Goal: Information Seeking & Learning: Understand process/instructions

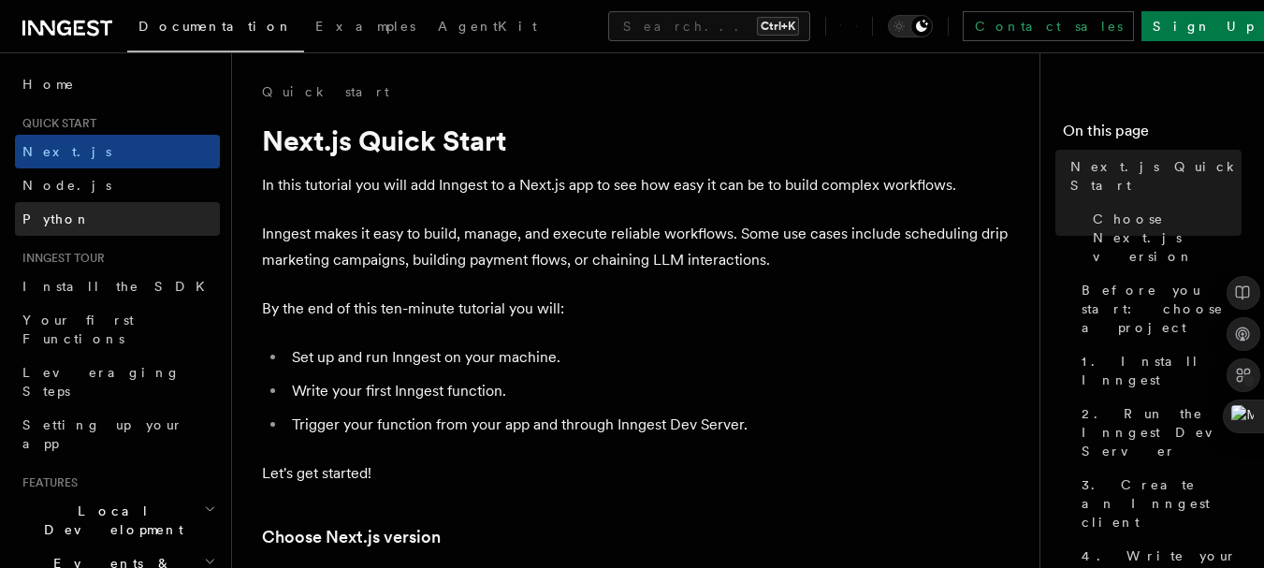
click at [104, 225] on link "Python" at bounding box center [117, 219] width 205 height 34
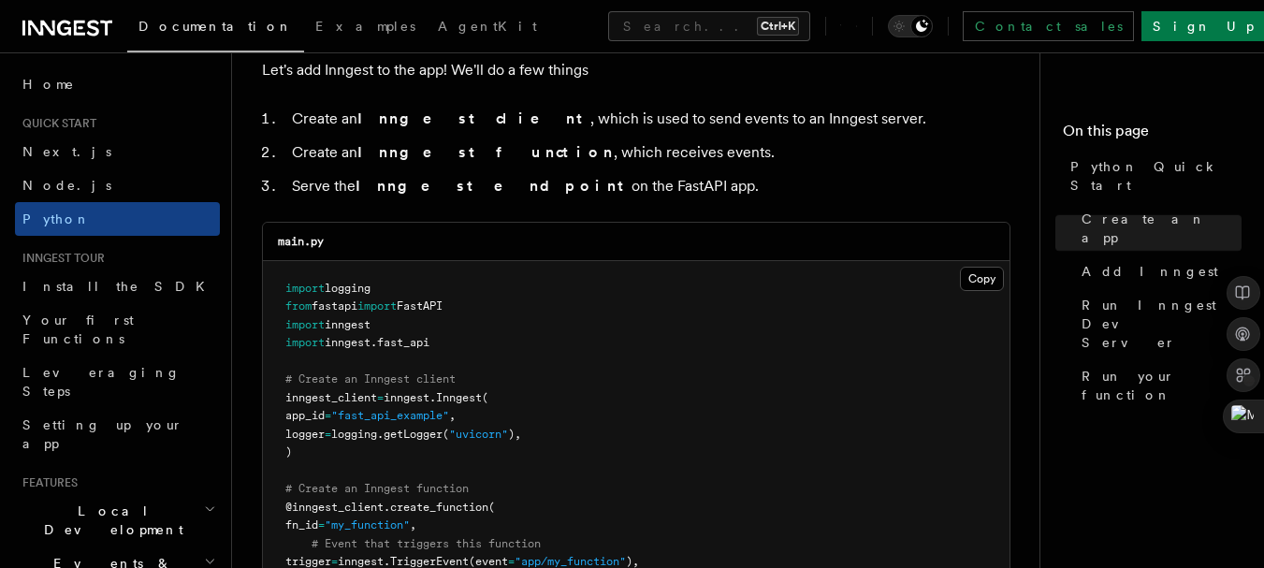
scroll to position [1177, 0]
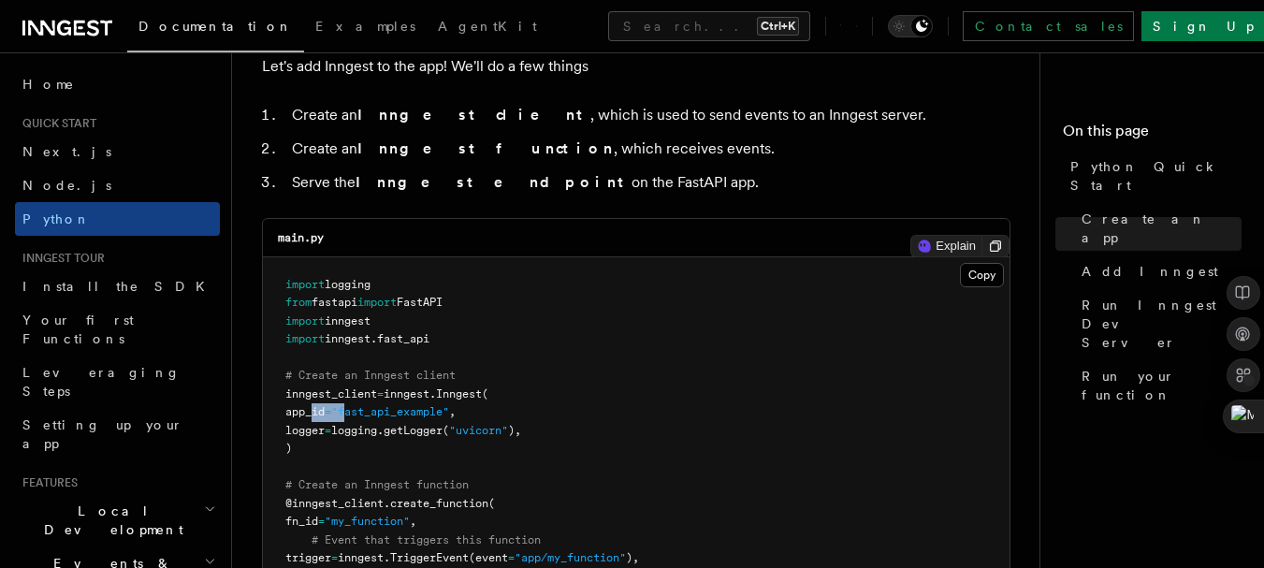
drag, startPoint x: 310, startPoint y: 404, endPoint x: 507, endPoint y: 413, distance: 197.6
click at [507, 413] on pre "import logging from fastapi import FastAPI import inngest import inngest . fast…" at bounding box center [636, 504] width 747 height 494
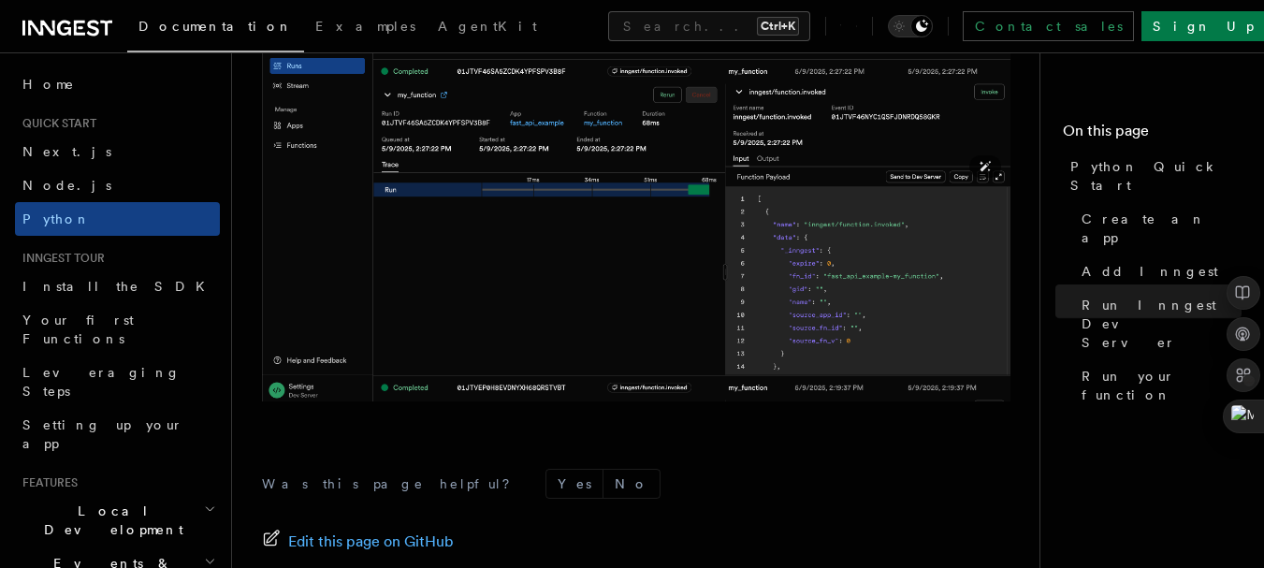
scroll to position [4163, 0]
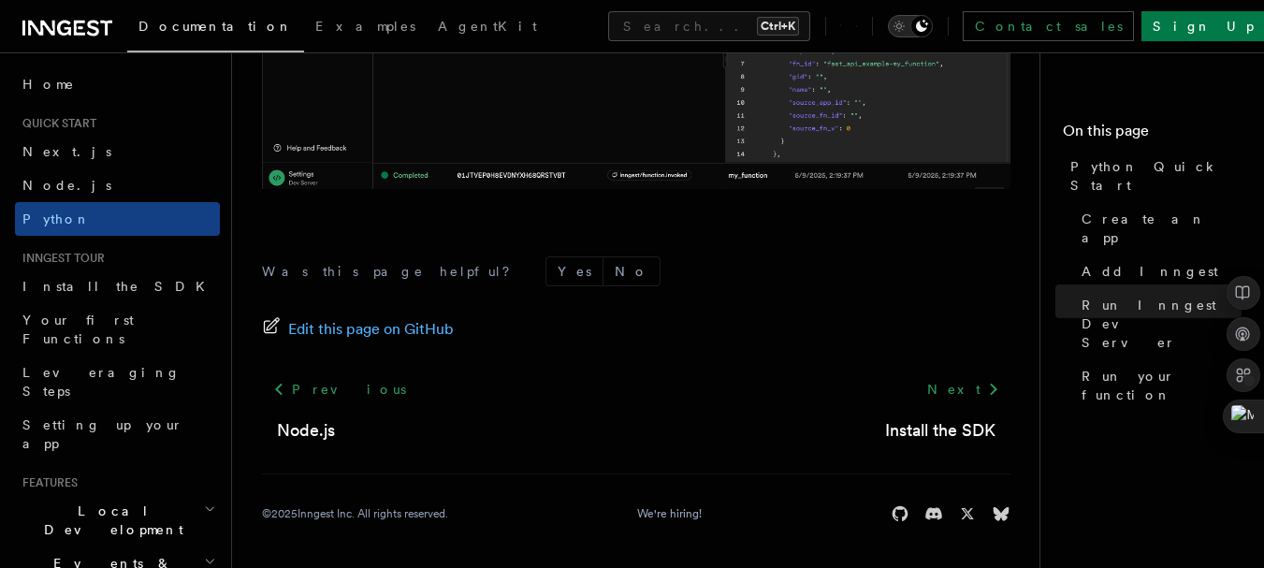
click at [928, 26] on icon "Toggle dark mode" at bounding box center [922, 26] width 12 height 12
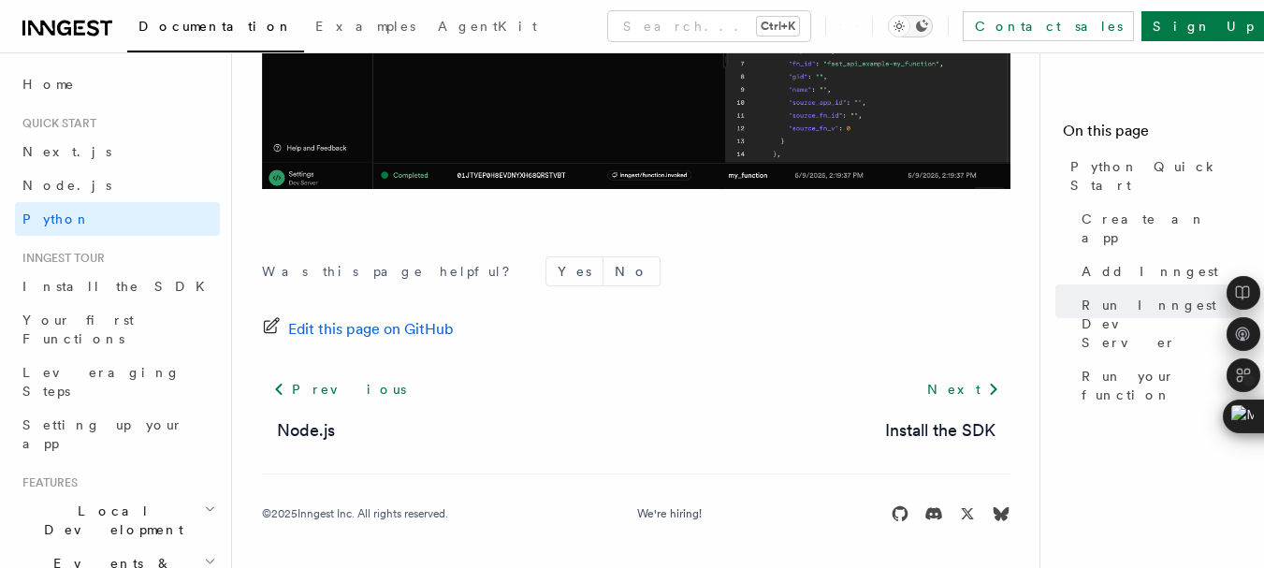
click at [928, 26] on icon "Toggle dark mode" at bounding box center [922, 26] width 12 height 12
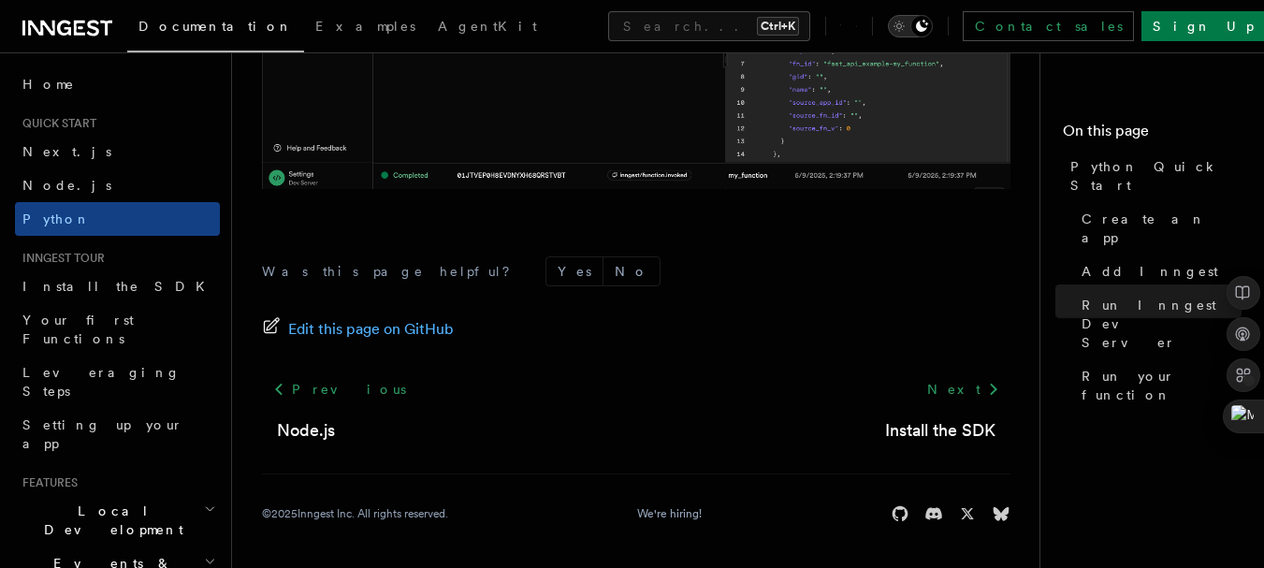
click at [928, 26] on icon "Toggle dark mode" at bounding box center [922, 26] width 12 height 12
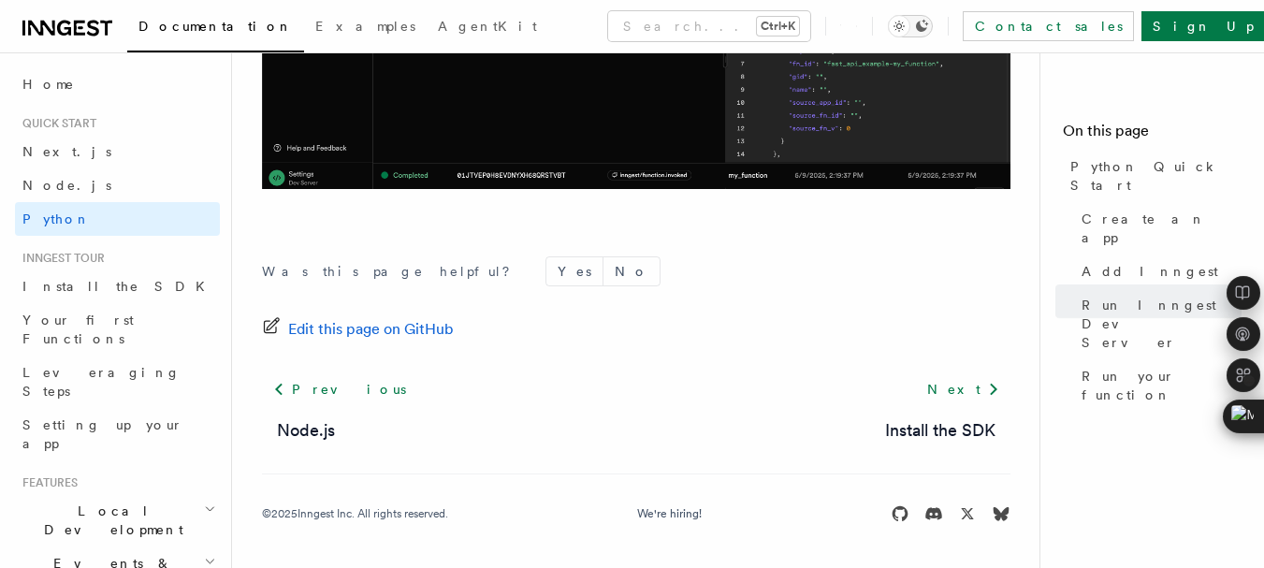
click at [928, 26] on icon "Toggle dark mode" at bounding box center [922, 26] width 12 height 12
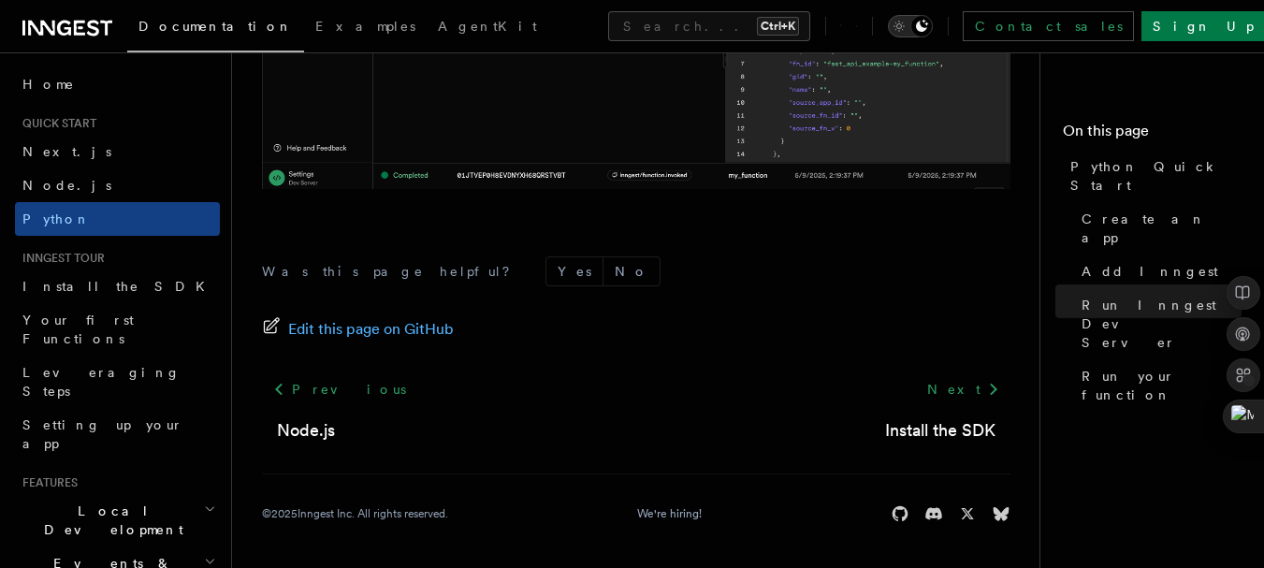
click at [928, 26] on icon "Toggle dark mode" at bounding box center [922, 26] width 12 height 12
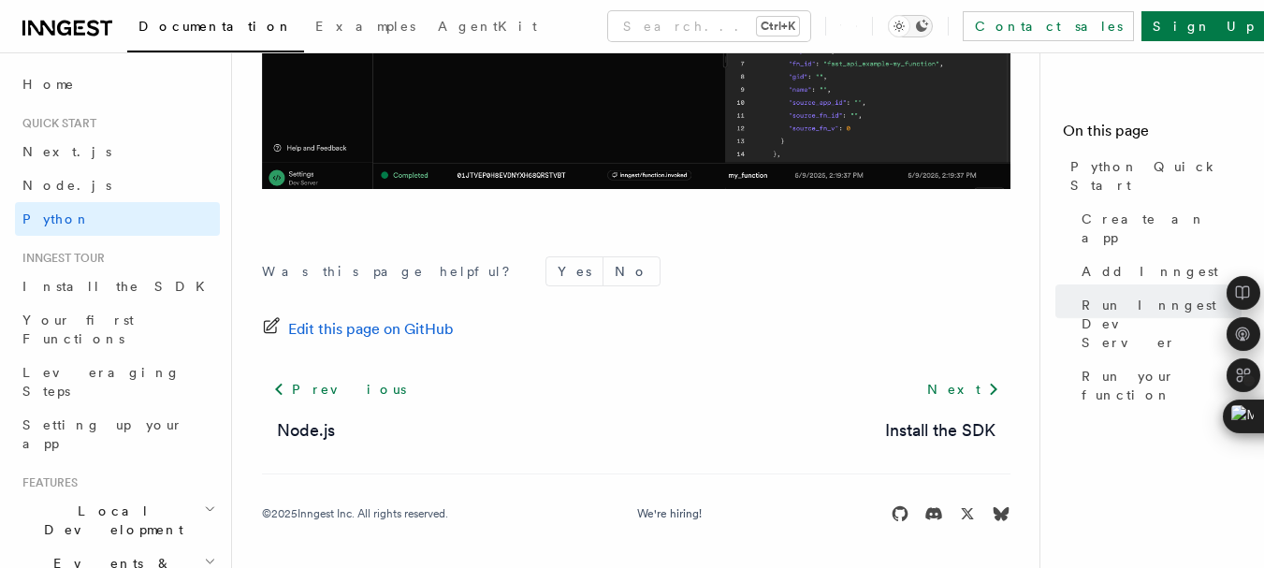
click at [928, 26] on icon "Toggle dark mode" at bounding box center [922, 26] width 12 height 12
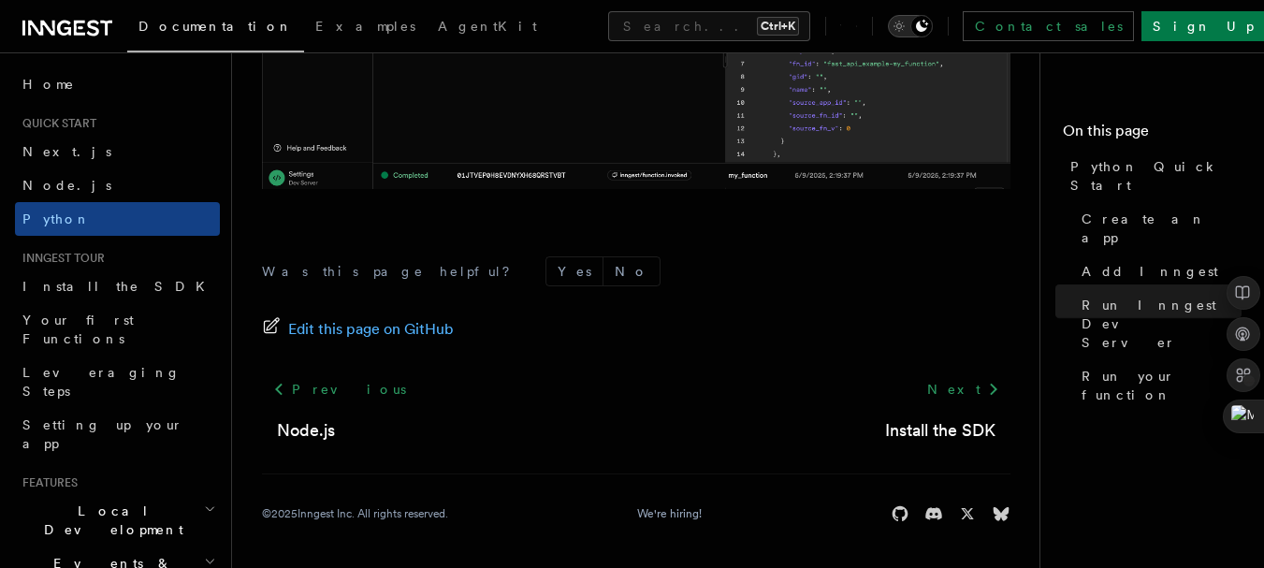
click at [928, 26] on icon "Toggle dark mode" at bounding box center [922, 26] width 12 height 12
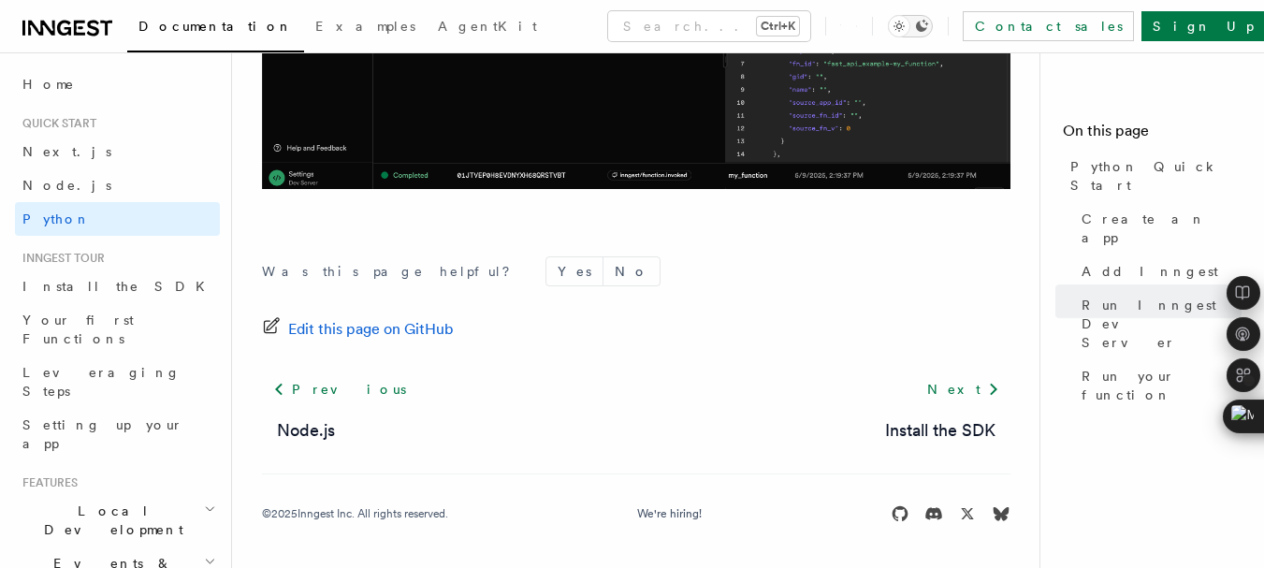
click at [928, 26] on icon "Toggle dark mode" at bounding box center [922, 26] width 12 height 12
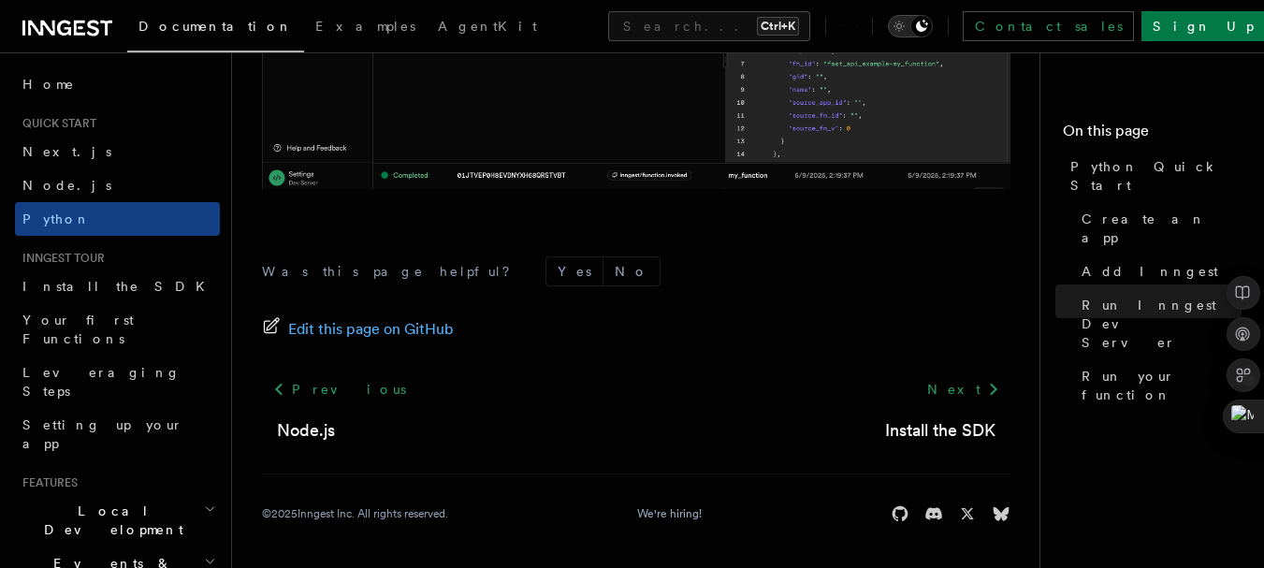
click at [928, 26] on icon "Toggle dark mode" at bounding box center [922, 26] width 12 height 12
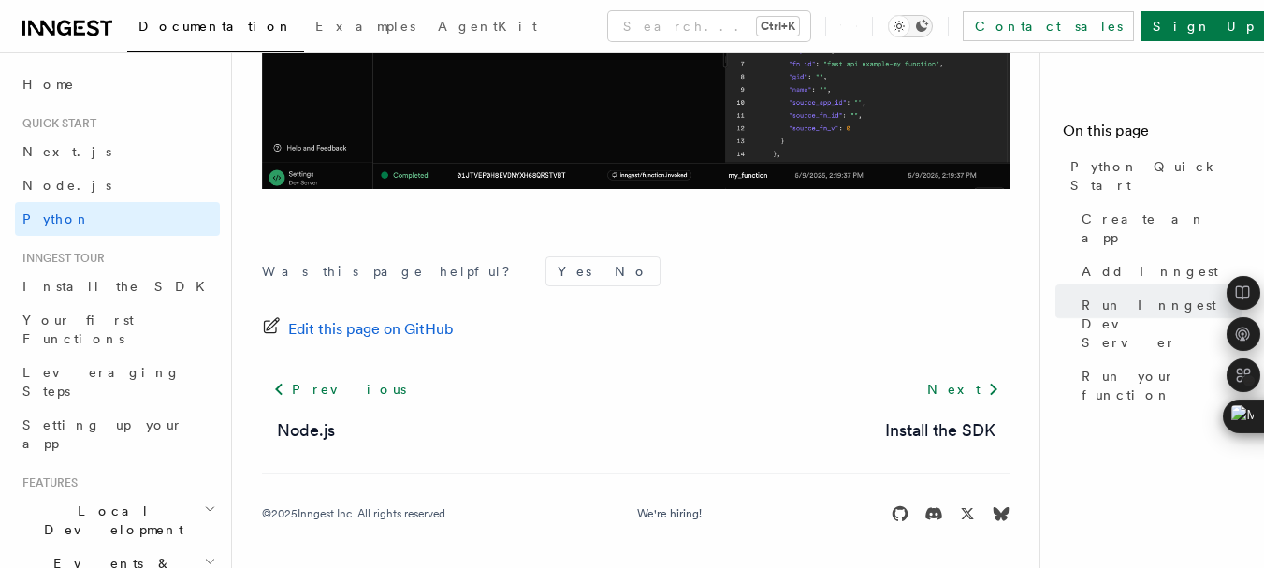
click at [928, 26] on icon "Toggle dark mode" at bounding box center [922, 26] width 12 height 12
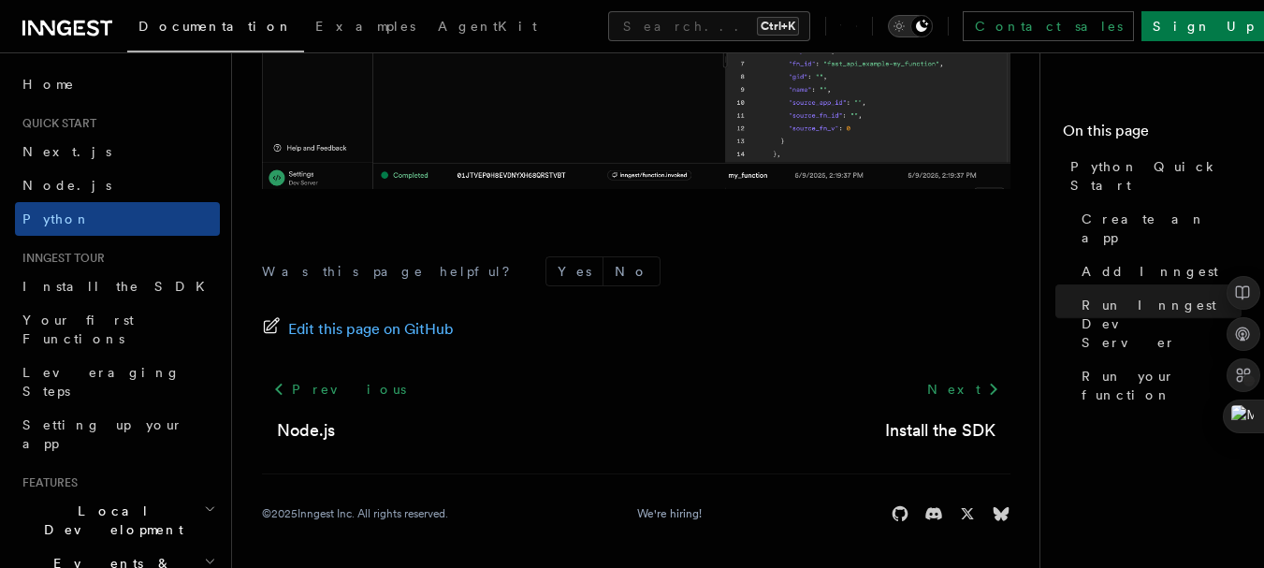
click at [928, 26] on icon "Toggle dark mode" at bounding box center [922, 26] width 12 height 12
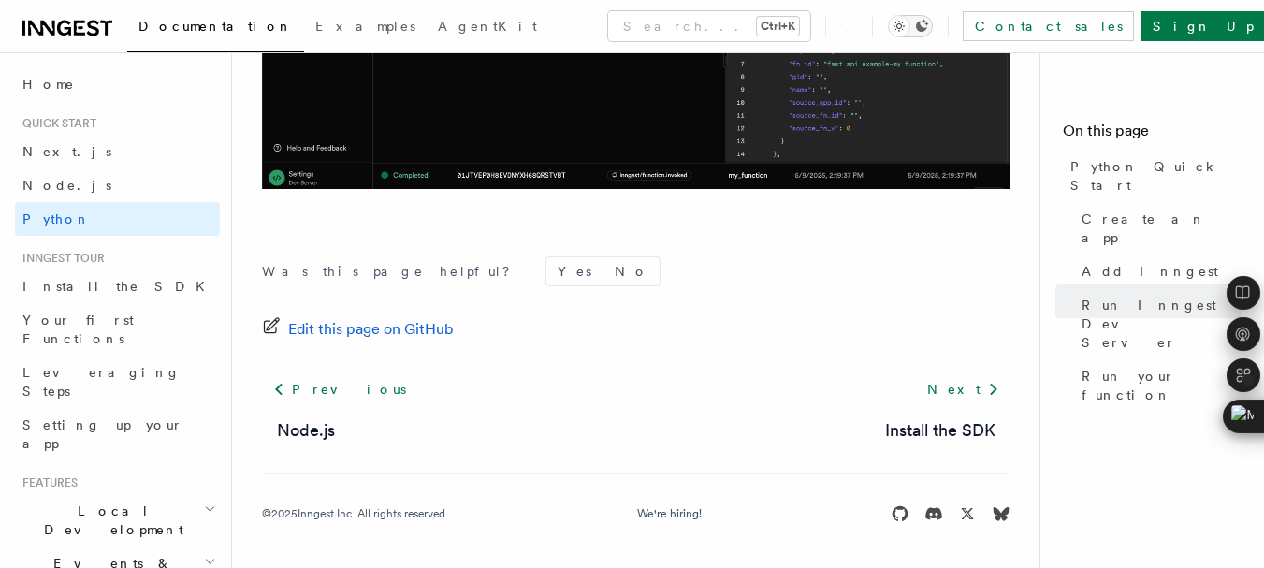
click at [928, 26] on icon "Toggle dark mode" at bounding box center [922, 26] width 12 height 12
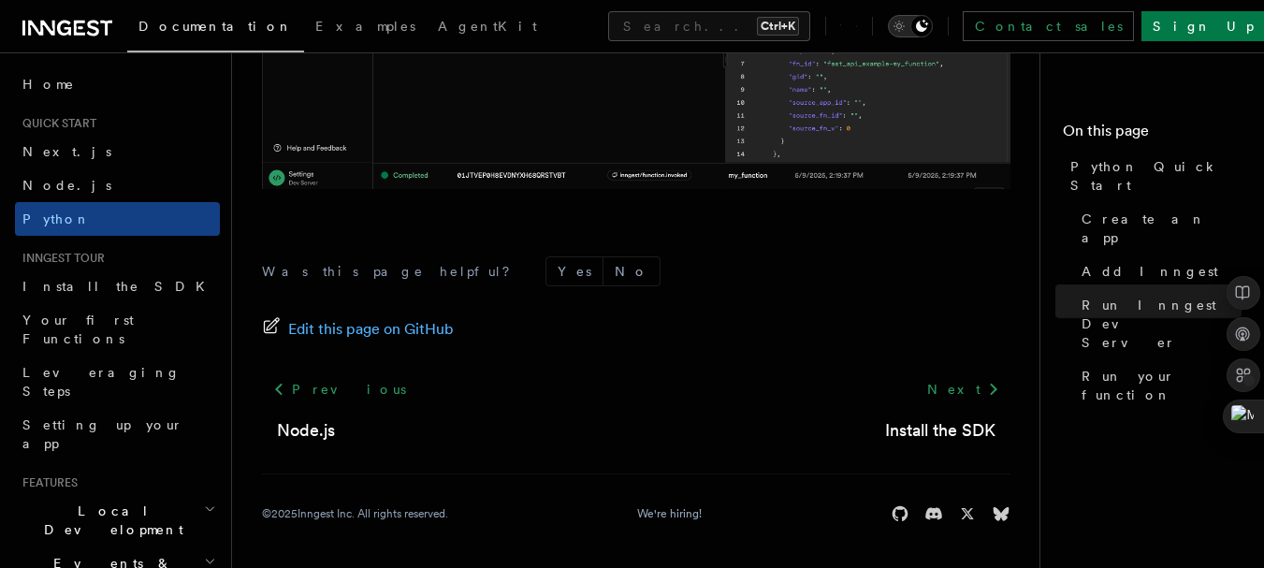
click at [928, 26] on icon "Toggle dark mode" at bounding box center [922, 26] width 12 height 12
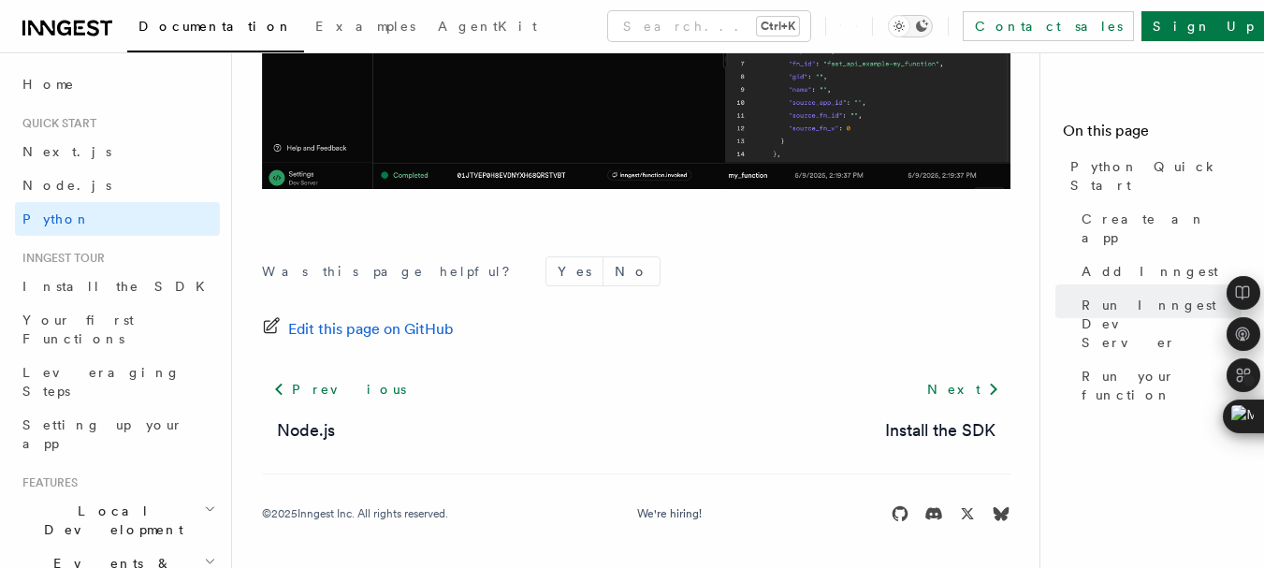
click at [928, 26] on icon "Toggle dark mode" at bounding box center [922, 26] width 12 height 12
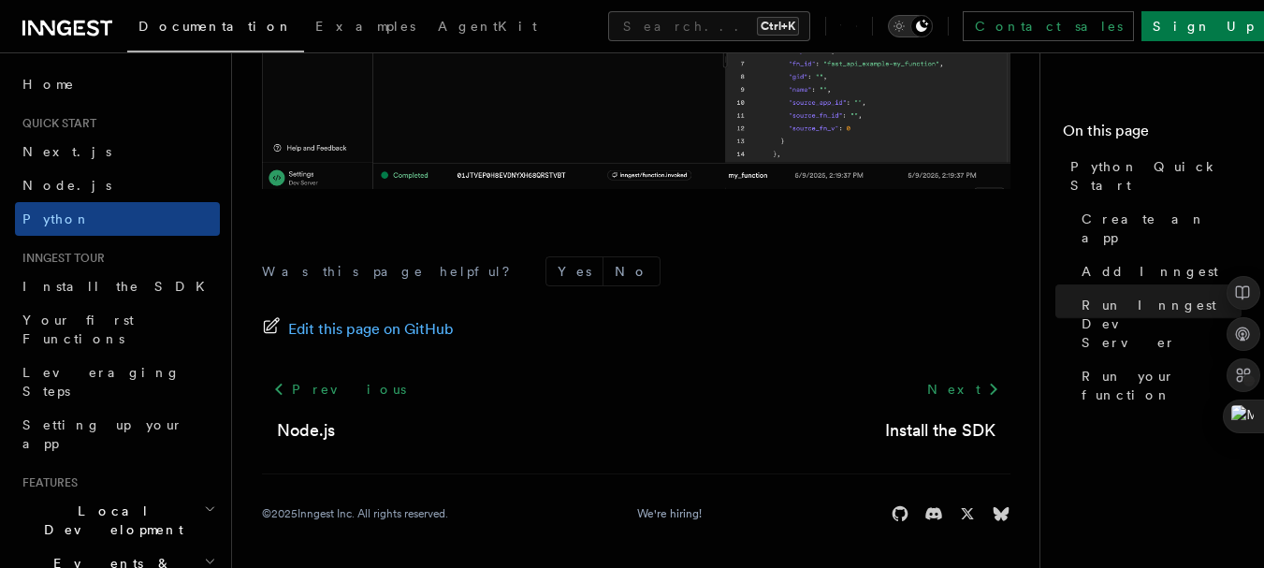
click at [928, 26] on icon "Toggle dark mode" at bounding box center [922, 26] width 12 height 12
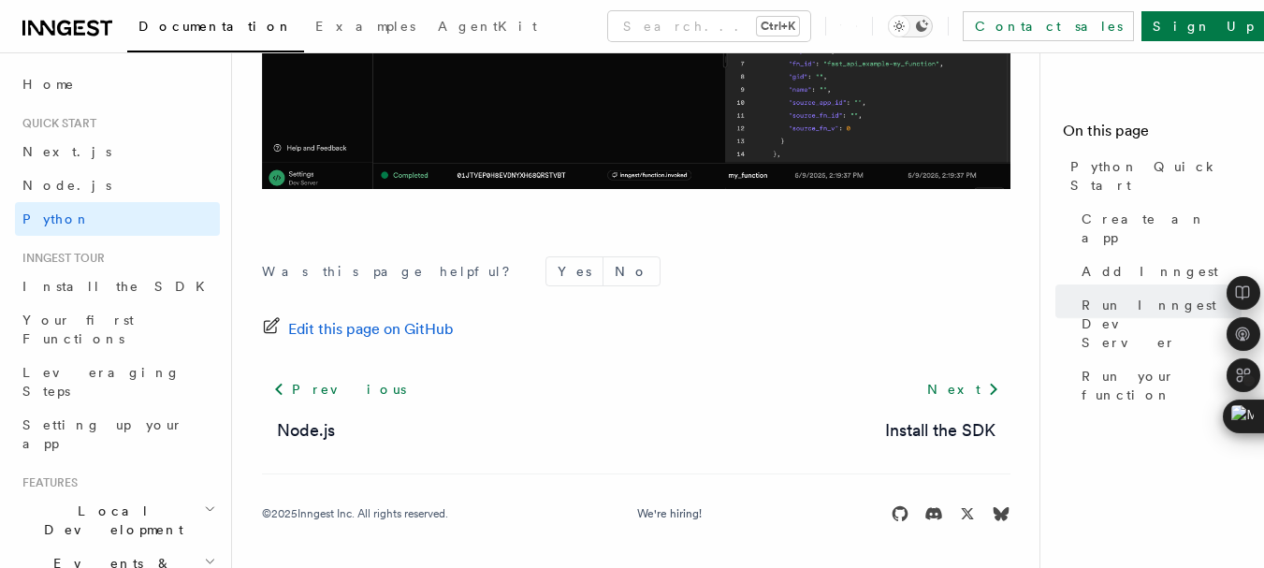
click at [928, 26] on icon "Toggle dark mode" at bounding box center [922, 26] width 12 height 12
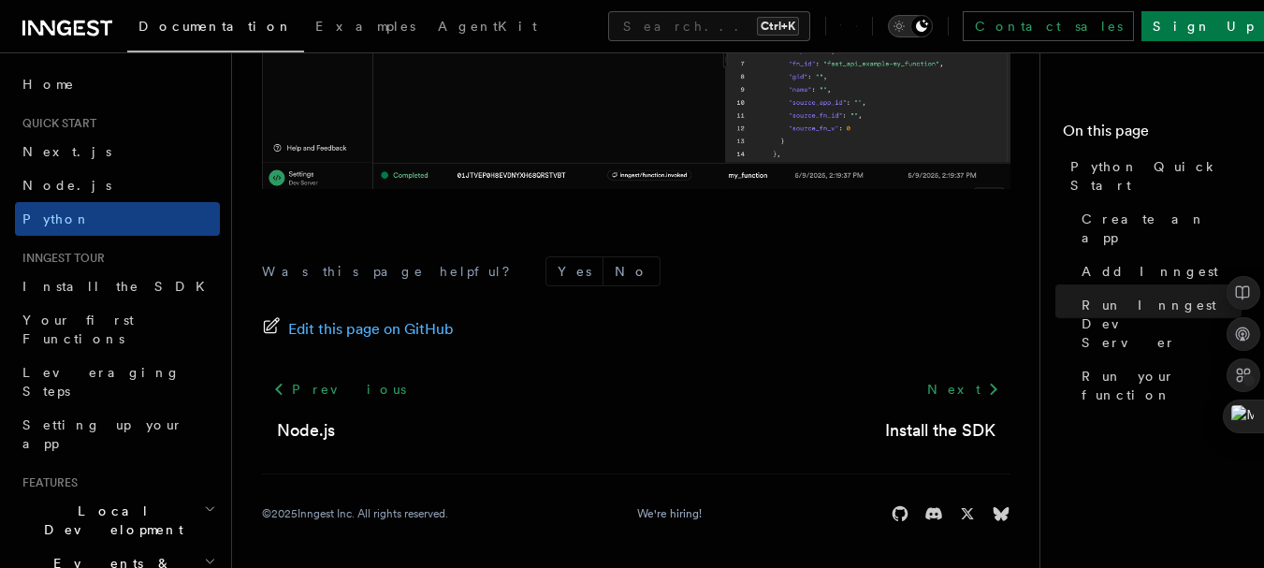
click at [928, 26] on icon "Toggle dark mode" at bounding box center [922, 26] width 12 height 12
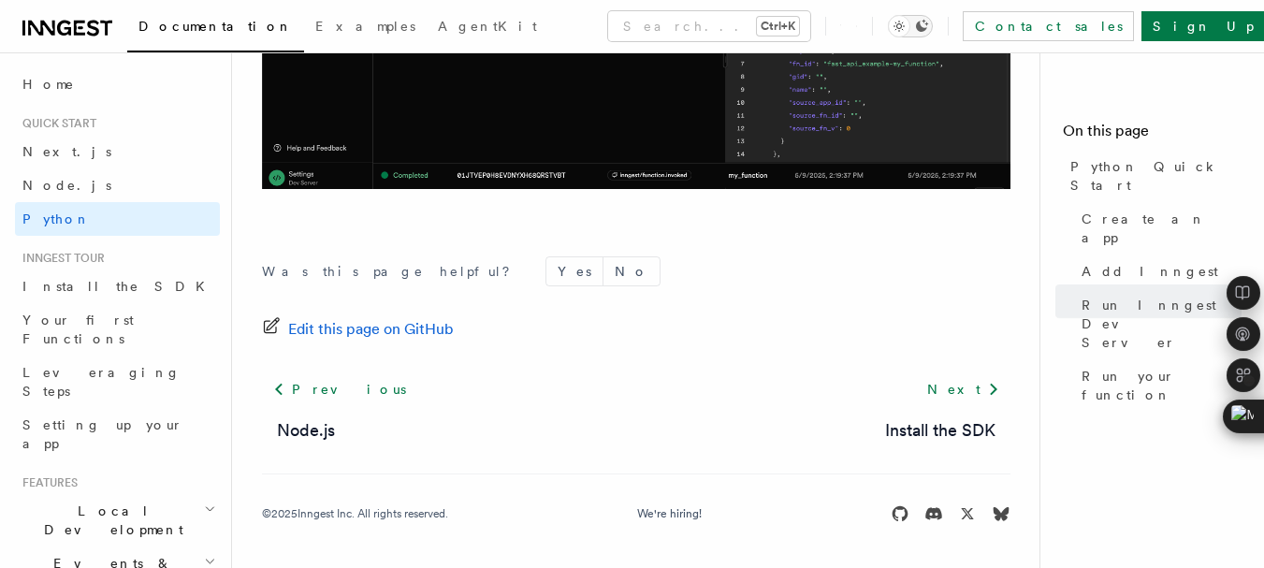
click at [928, 26] on icon "Toggle dark mode" at bounding box center [922, 26] width 12 height 12
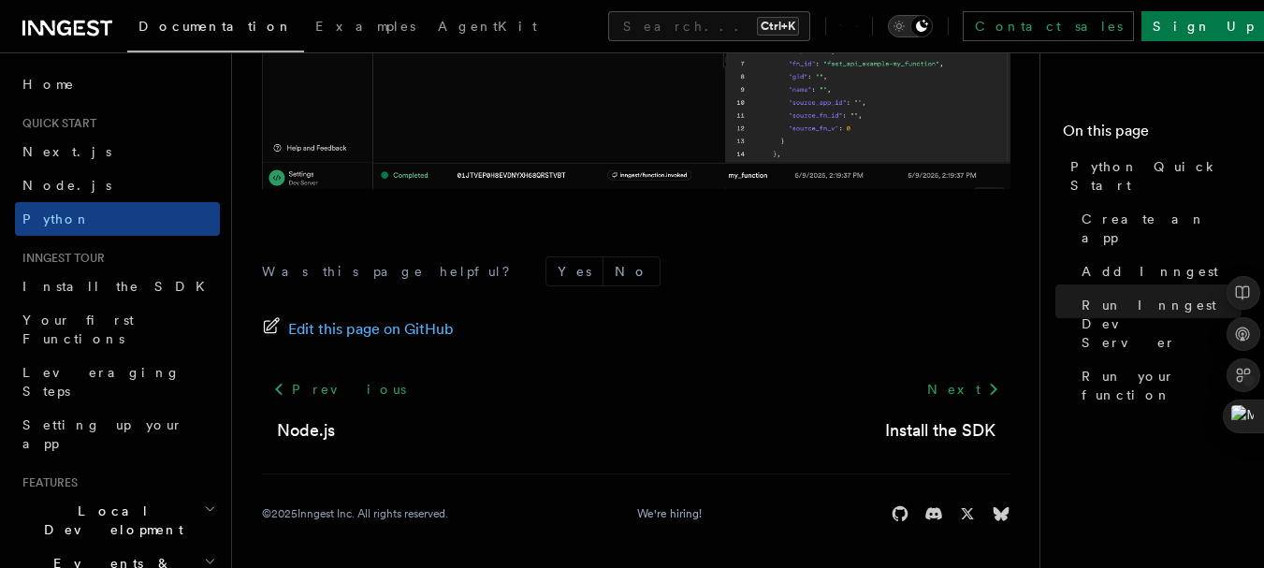
click at [928, 26] on icon "Toggle dark mode" at bounding box center [922, 26] width 12 height 12
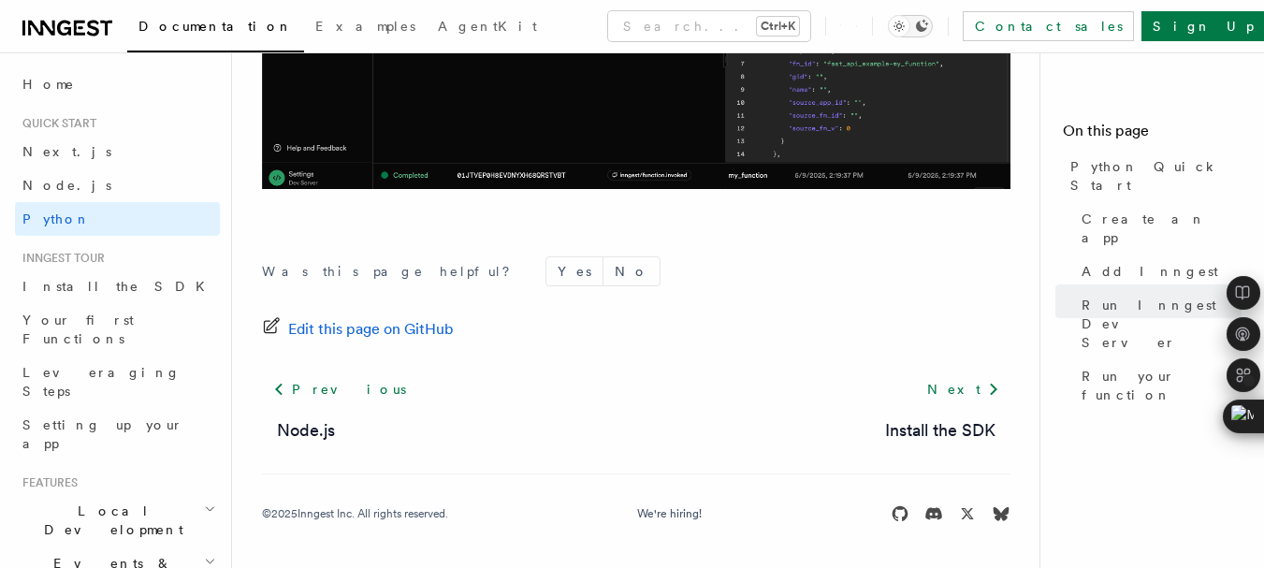
click at [928, 26] on icon "Toggle dark mode" at bounding box center [922, 26] width 12 height 12
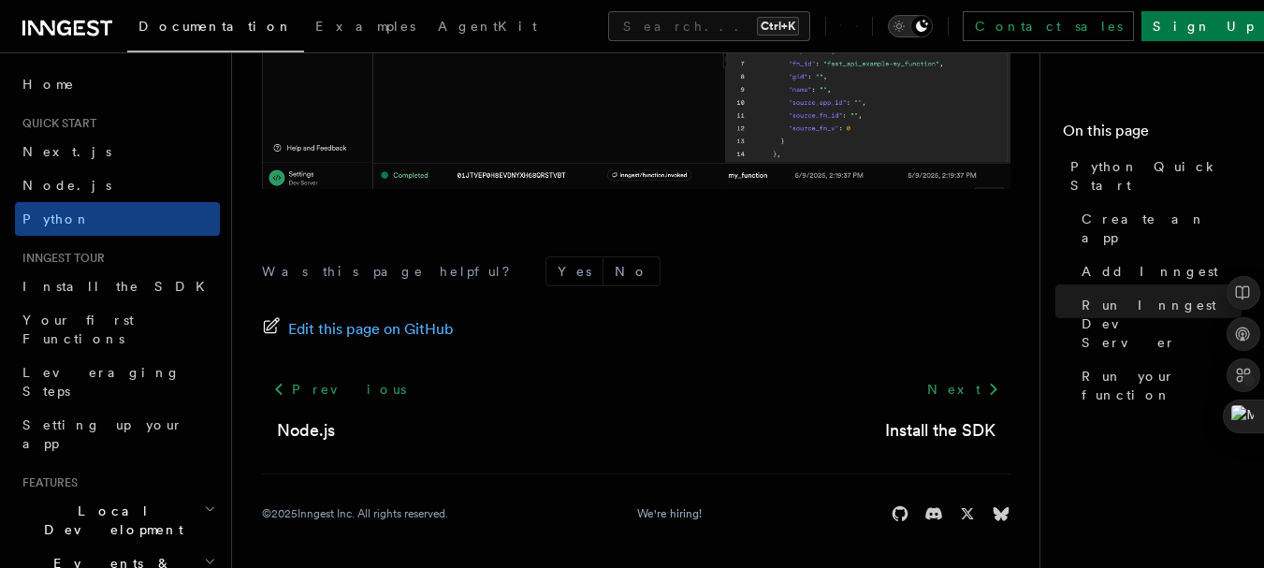
click at [928, 26] on icon "Toggle dark mode" at bounding box center [922, 26] width 12 height 12
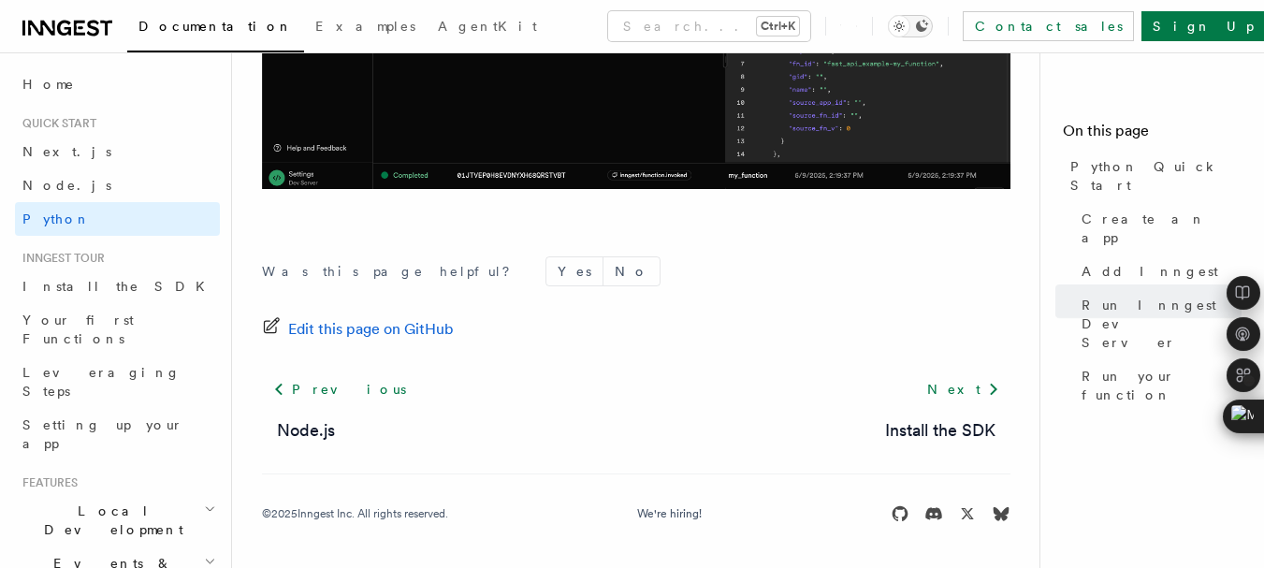
click at [928, 26] on icon "Toggle dark mode" at bounding box center [922, 26] width 12 height 12
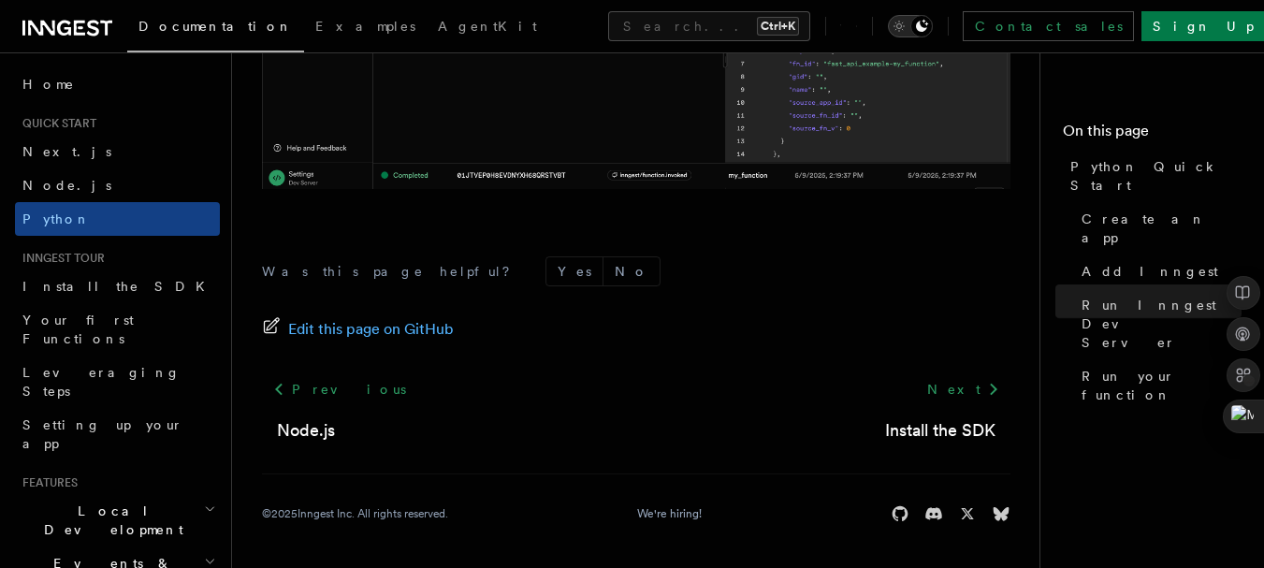
click at [928, 26] on icon "Toggle dark mode" at bounding box center [922, 26] width 12 height 12
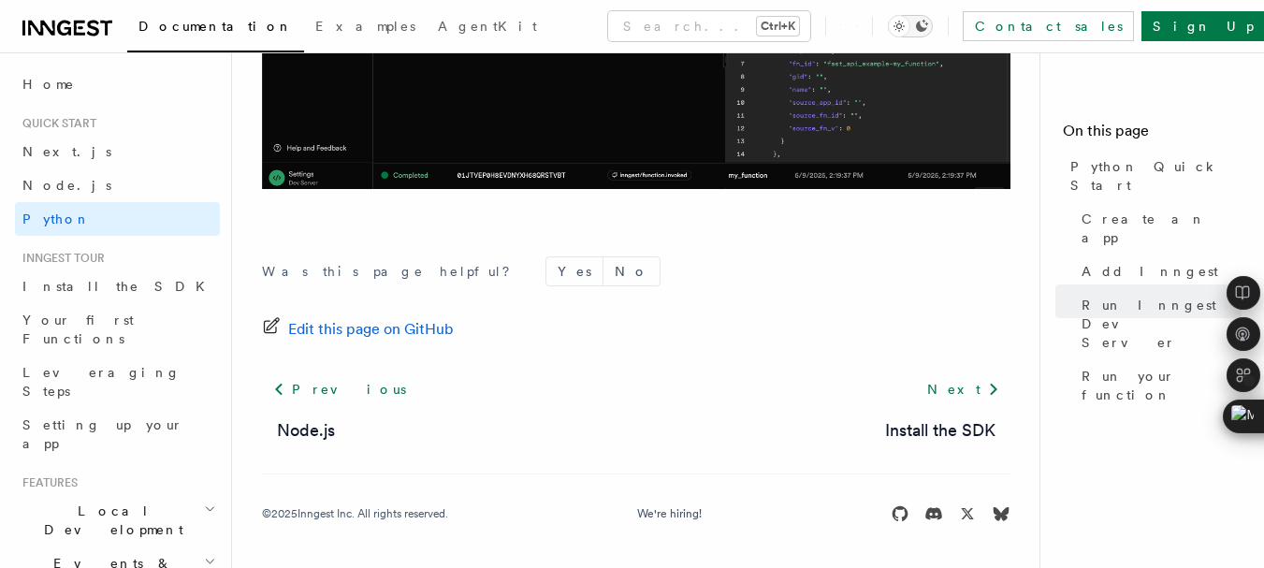
click at [928, 26] on icon "Toggle dark mode" at bounding box center [922, 26] width 12 height 12
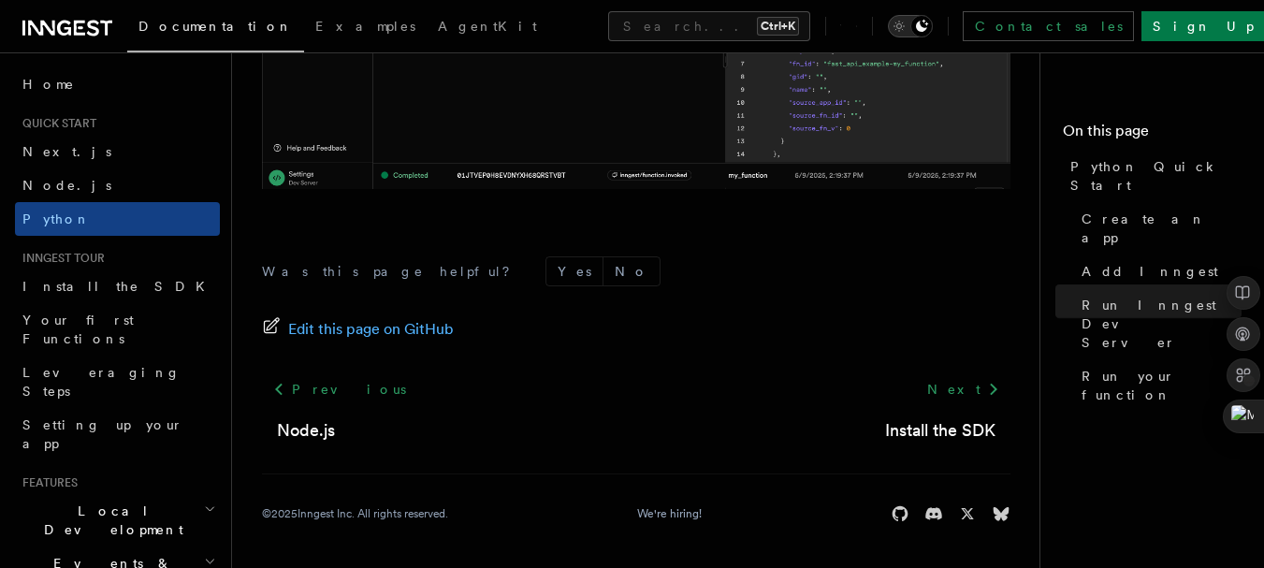
click at [928, 26] on icon "Toggle dark mode" at bounding box center [922, 26] width 12 height 12
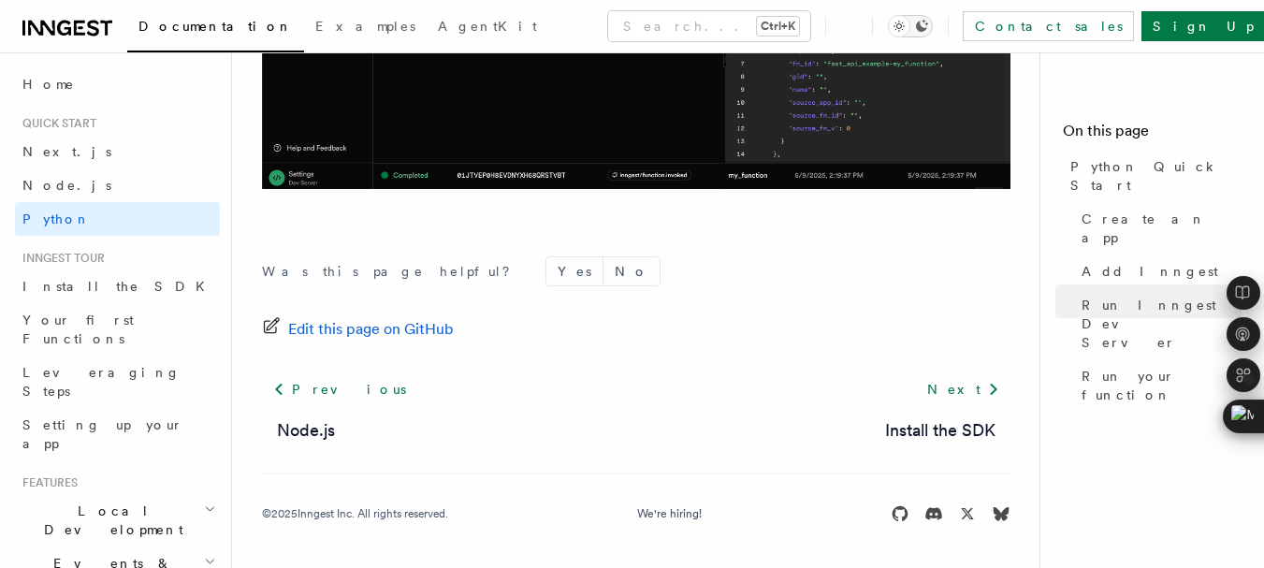
click at [928, 26] on icon "Toggle dark mode" at bounding box center [922, 26] width 12 height 12
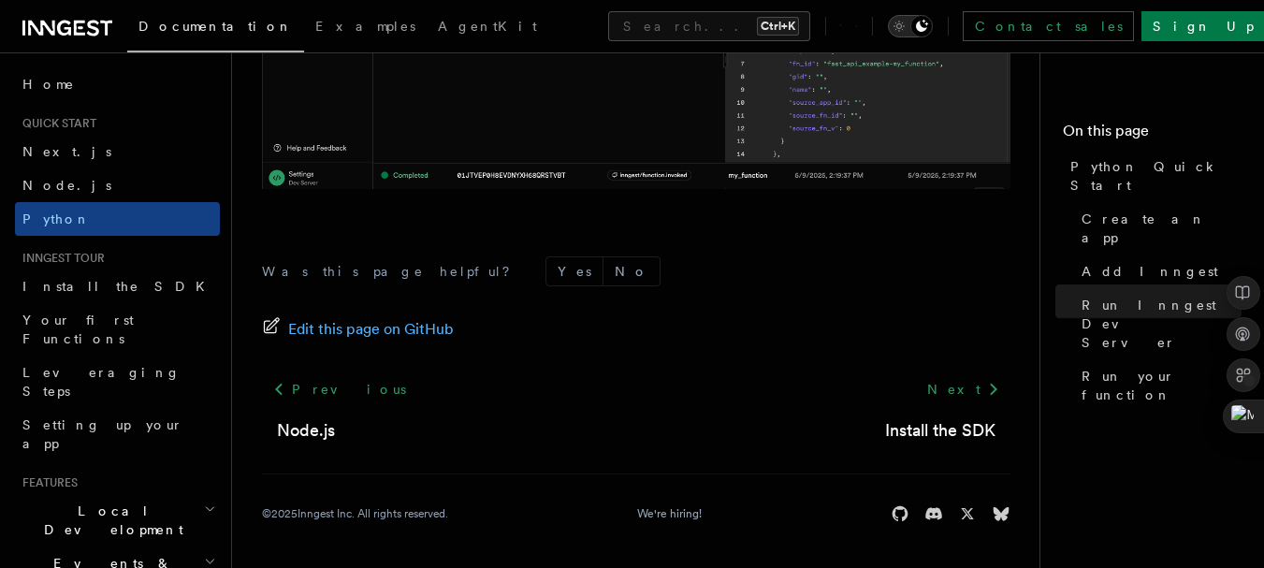
click at [928, 26] on icon "Toggle dark mode" at bounding box center [922, 26] width 12 height 12
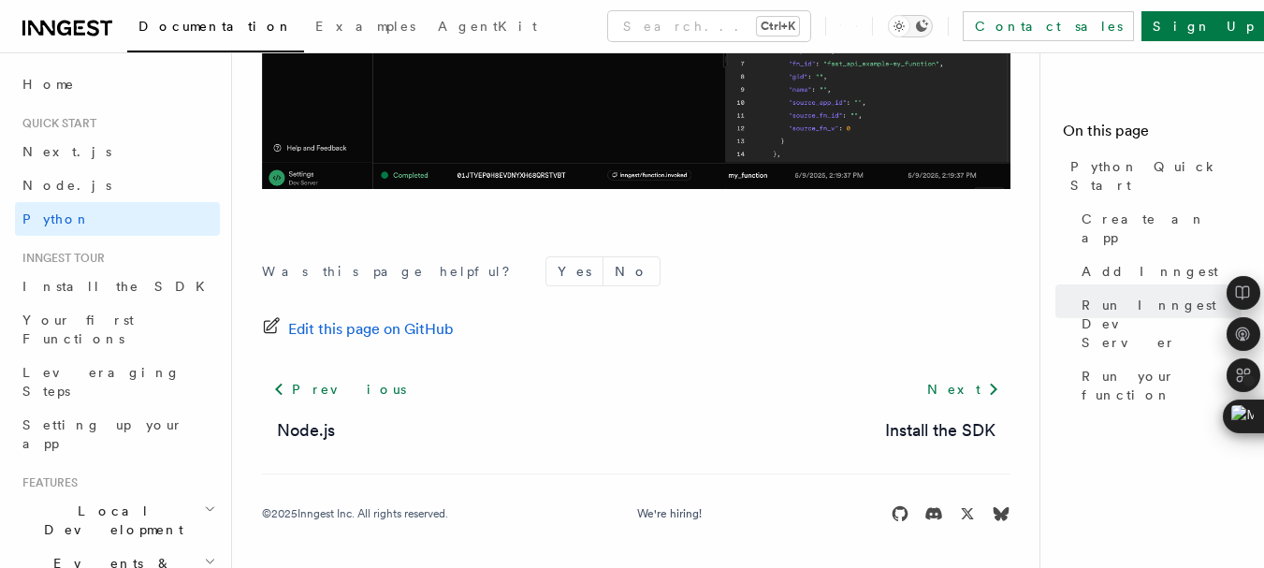
click at [928, 26] on icon "Toggle dark mode" at bounding box center [922, 26] width 12 height 12
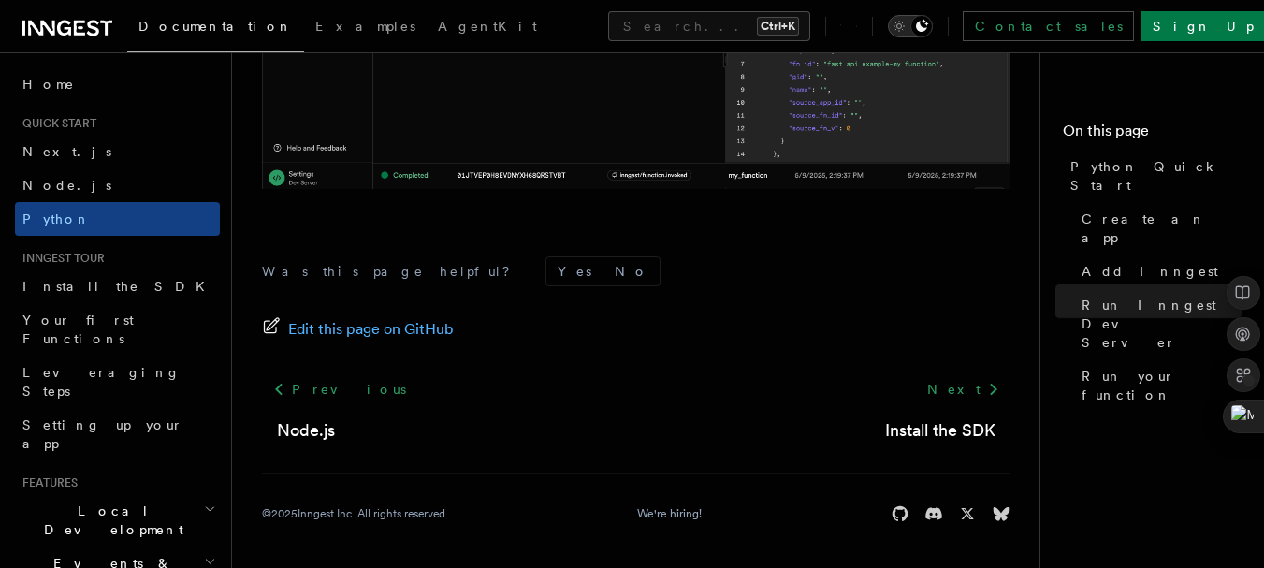
click at [928, 26] on icon "Toggle dark mode" at bounding box center [922, 26] width 12 height 12
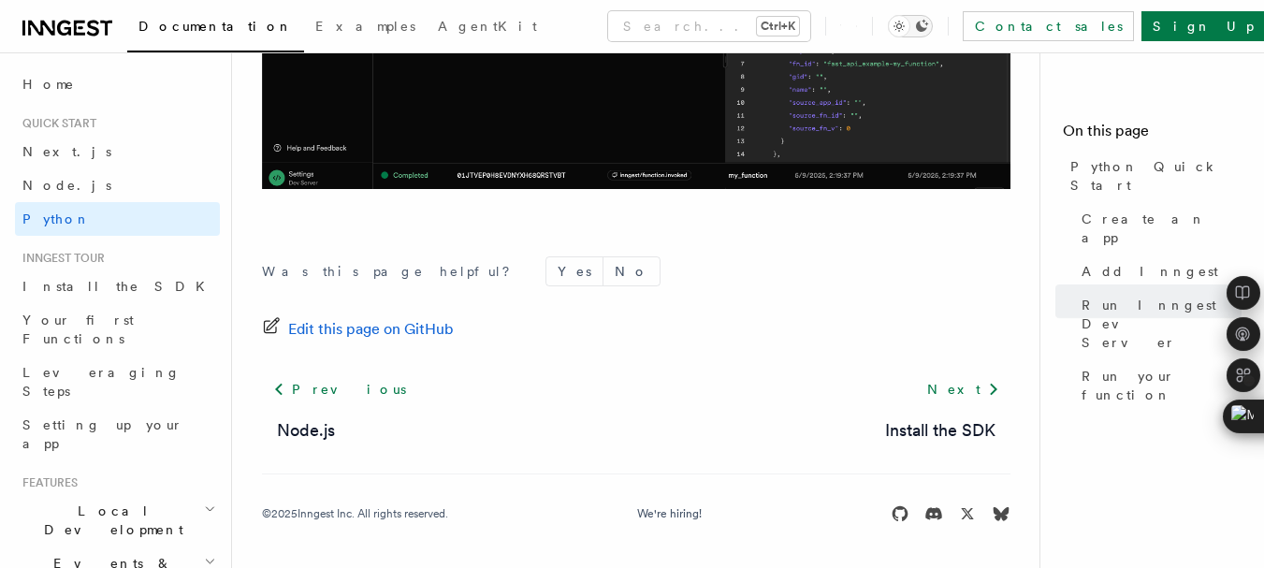
click at [928, 26] on icon "Toggle dark mode" at bounding box center [922, 26] width 12 height 12
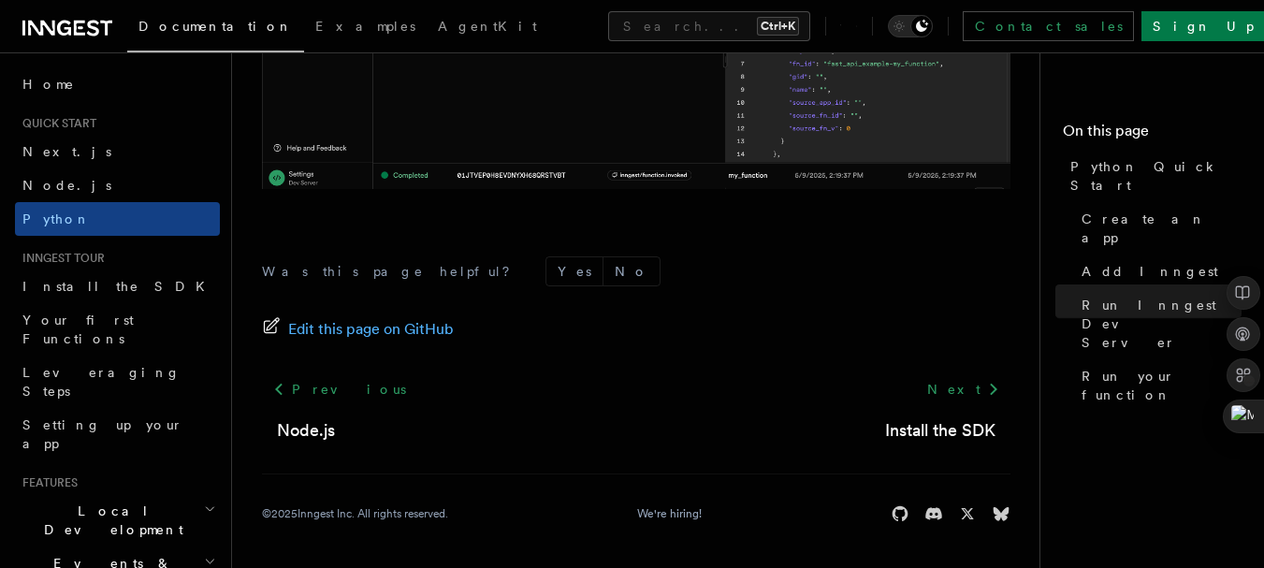
click at [857, 27] on icon at bounding box center [856, 26] width 1 height 1
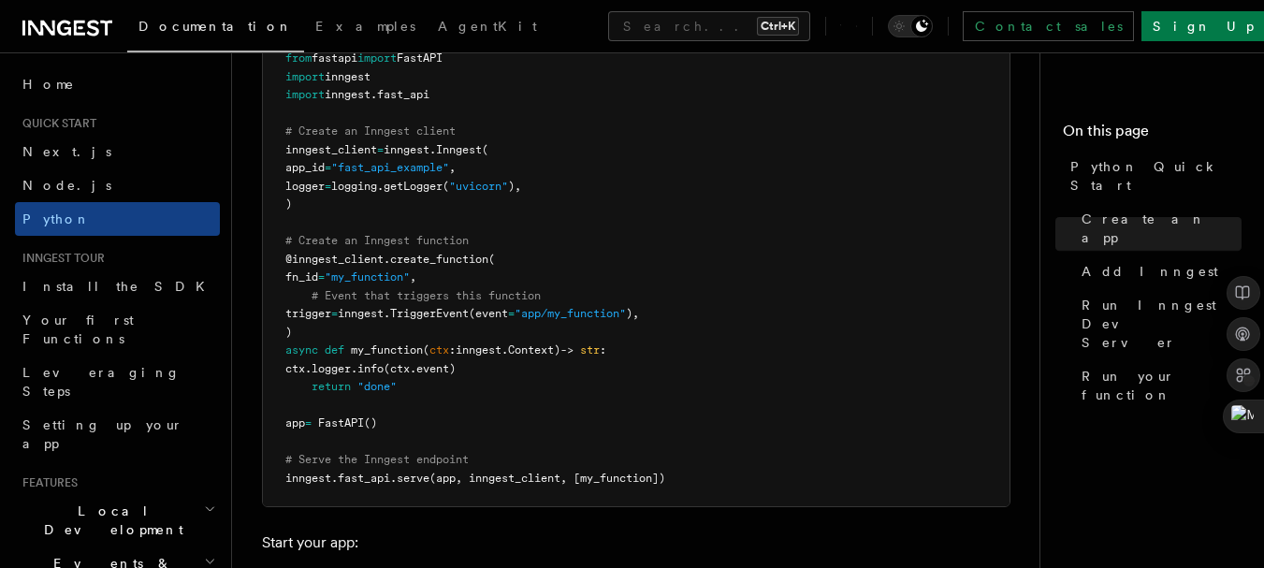
scroll to position [1312, 0]
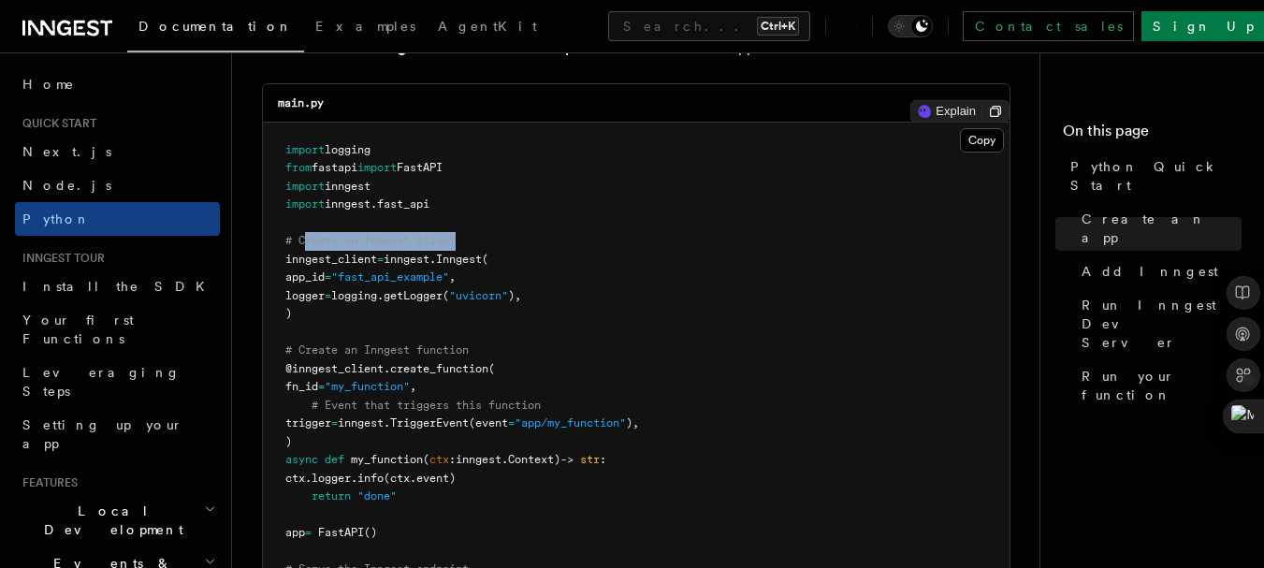
drag, startPoint x: 488, startPoint y: 238, endPoint x: 309, endPoint y: 239, distance: 179.7
click at [309, 239] on pre "import logging from fastapi import FastAPI import inngest import inngest . fast…" at bounding box center [636, 370] width 747 height 494
click at [309, 239] on span "# Create an Inngest client" at bounding box center [370, 240] width 170 height 13
click at [525, 344] on pre "import logging from fastapi import FastAPI import inngest import inngest . fast…" at bounding box center [636, 370] width 747 height 494
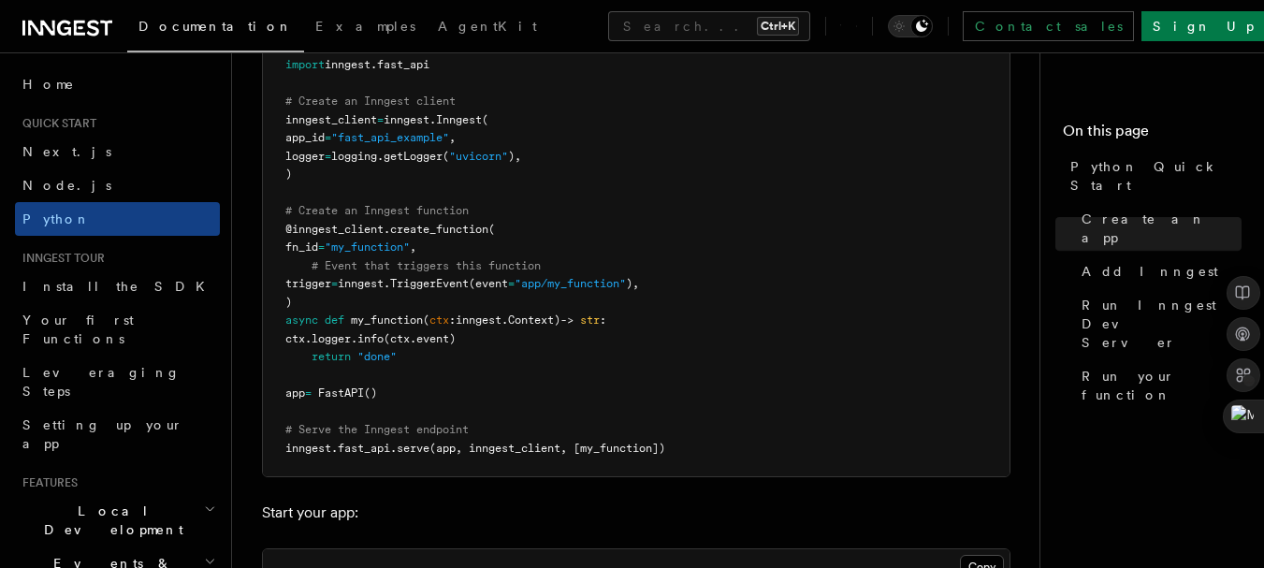
scroll to position [1461, 0]
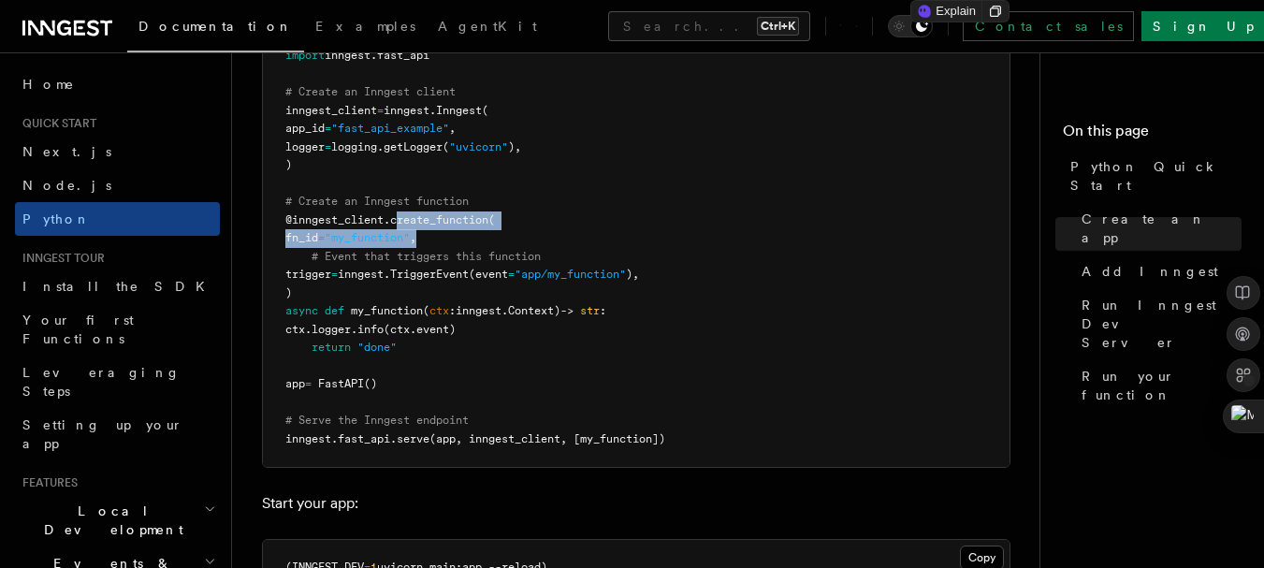
drag, startPoint x: 401, startPoint y: 219, endPoint x: 531, endPoint y: 244, distance: 132.5
click at [531, 244] on pre "import logging from fastapi import FastAPI import inngest import inngest . fast…" at bounding box center [636, 221] width 747 height 494
drag, startPoint x: 531, startPoint y: 244, endPoint x: 562, endPoint y: 246, distance: 31.9
click at [562, 246] on pre "import logging from fastapi import FastAPI import inngest import inngest . fast…" at bounding box center [636, 221] width 747 height 494
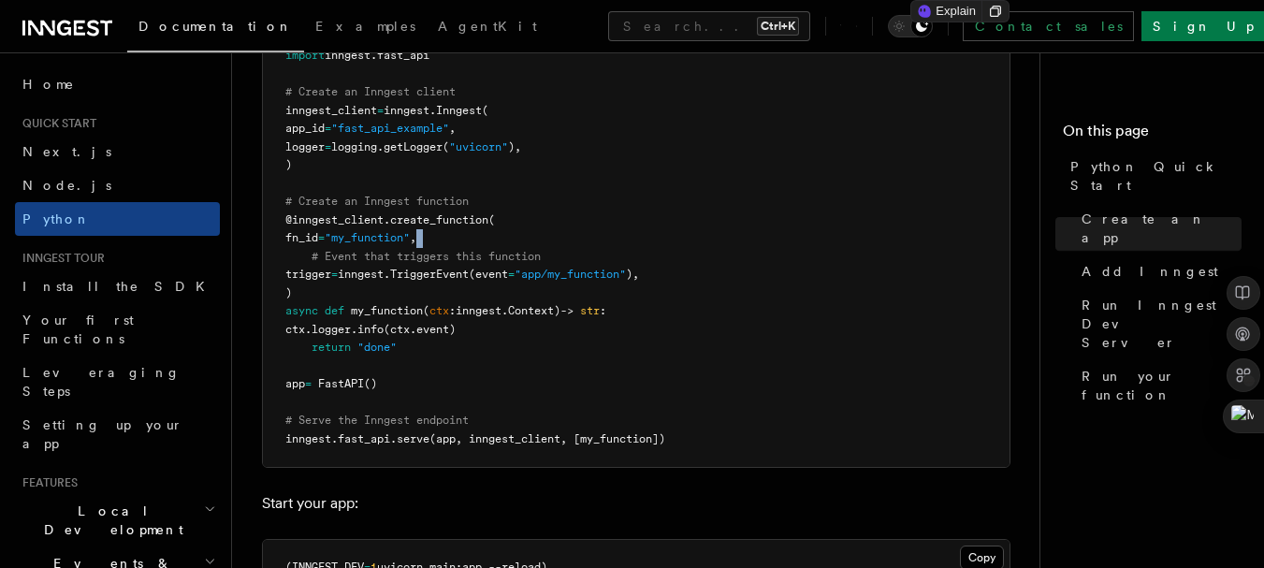
click at [562, 246] on pre "import logging from fastapi import FastAPI import inngest import inngest . fast…" at bounding box center [636, 221] width 747 height 494
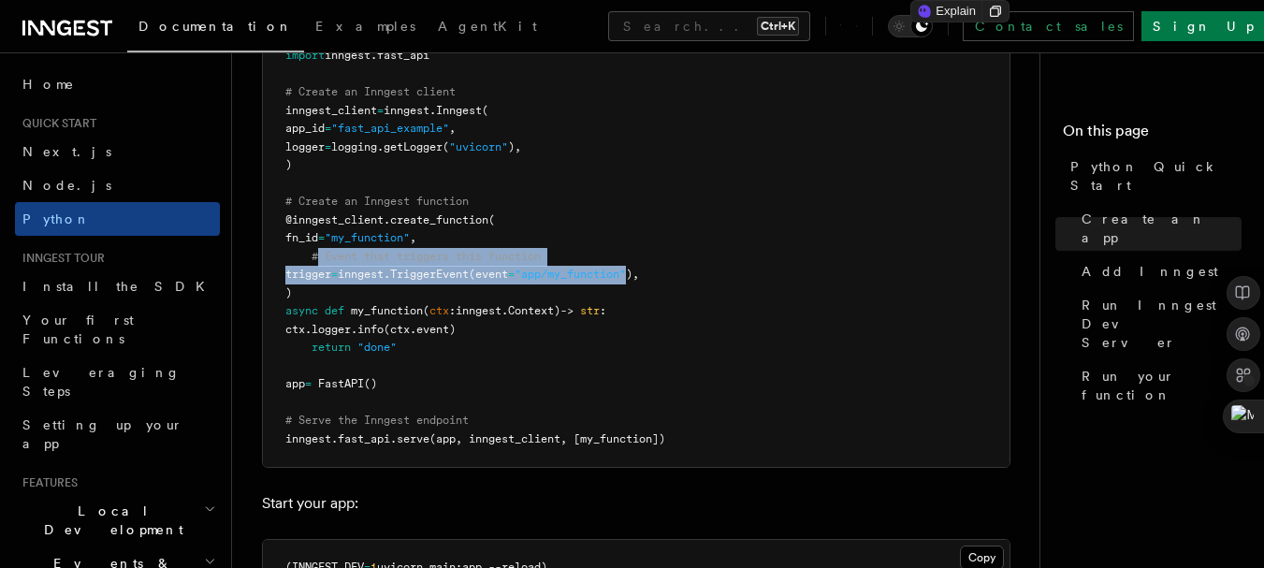
drag, startPoint x: 316, startPoint y: 264, endPoint x: 663, endPoint y: 278, distance: 346.5
click at [663, 278] on pre "import logging from fastapi import FastAPI import inngest import inngest . fast…" at bounding box center [636, 221] width 747 height 494
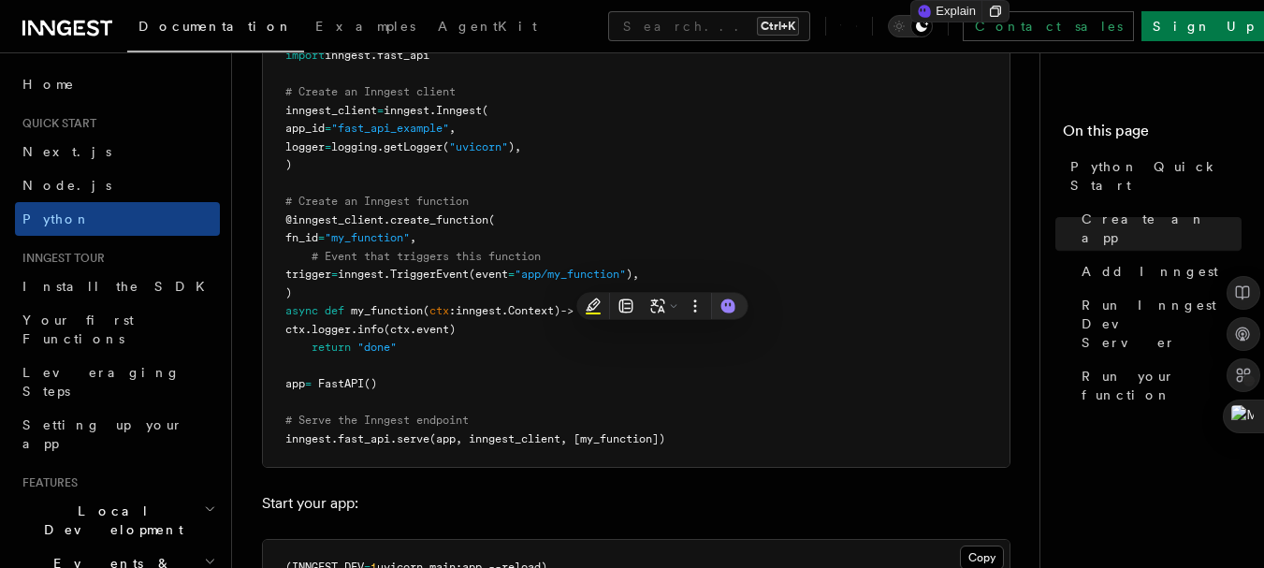
click at [639, 278] on span ")," at bounding box center [632, 274] width 13 height 13
drag, startPoint x: 663, startPoint y: 278, endPoint x: 545, endPoint y: 277, distance: 117.9
click at [545, 277] on span "trigger = inngest. TriggerEvent (event = "app/my_function" )," at bounding box center [462, 274] width 354 height 13
click at [515, 277] on span "=" at bounding box center [511, 274] width 7 height 13
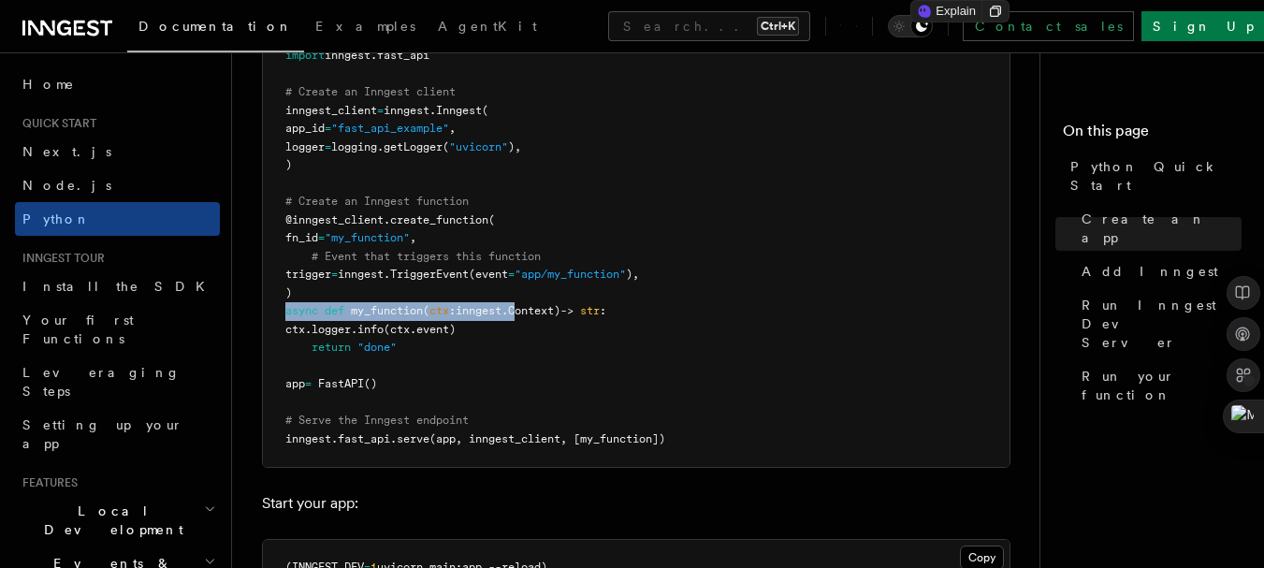
drag, startPoint x: 274, startPoint y: 309, endPoint x: 531, endPoint y: 313, distance: 256.4
click at [531, 313] on pre "import logging from fastapi import FastAPI import inngest import inngest . fast…" at bounding box center [636, 221] width 747 height 494
click at [531, 313] on span "Context)" at bounding box center [534, 310] width 52 height 13
drag, startPoint x: 351, startPoint y: 306, endPoint x: 622, endPoint y: 313, distance: 271.5
click at [606, 313] on span "async def my_function ( ctx : inngest . Context) -> str :" at bounding box center [445, 310] width 321 height 13
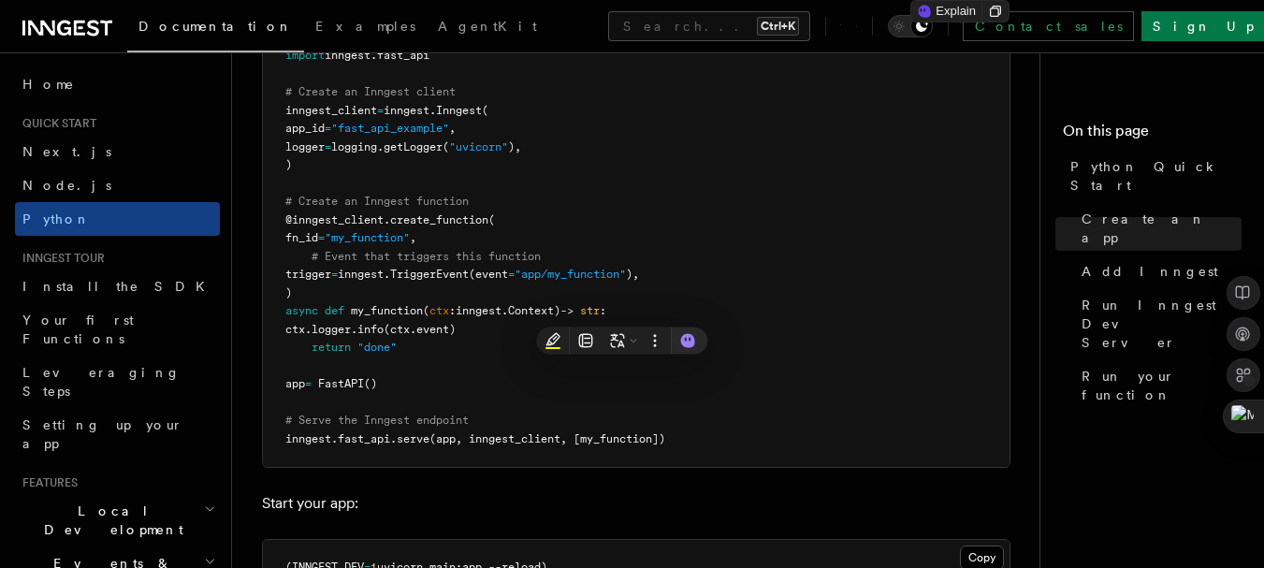
click at [606, 313] on span ":" at bounding box center [603, 310] width 7 height 13
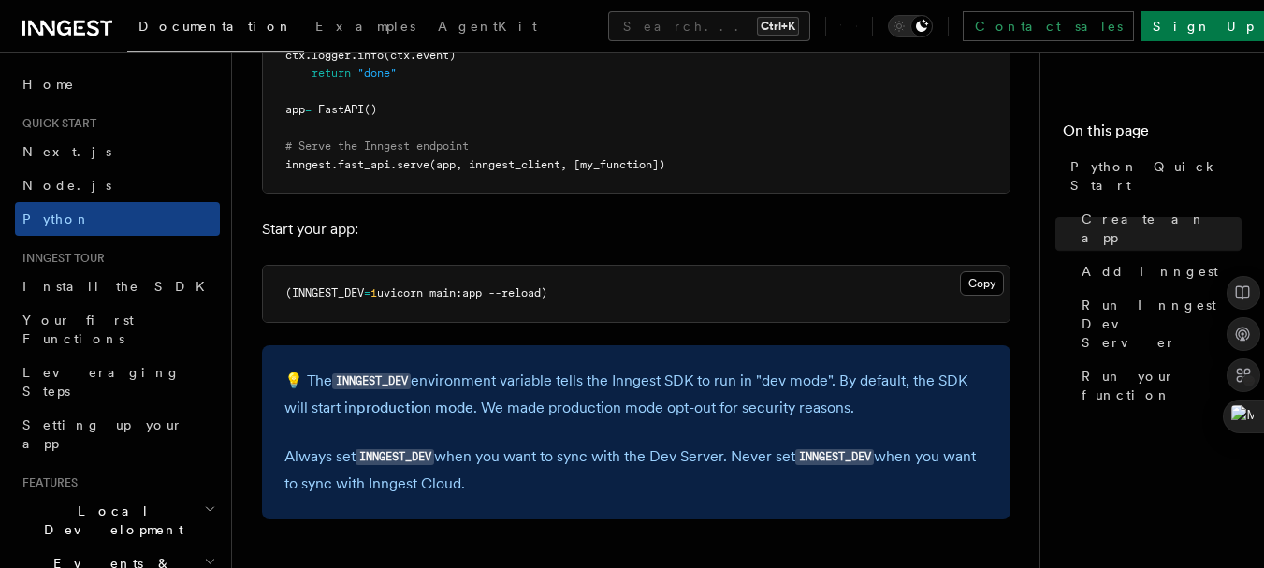
scroll to position [1741, 0]
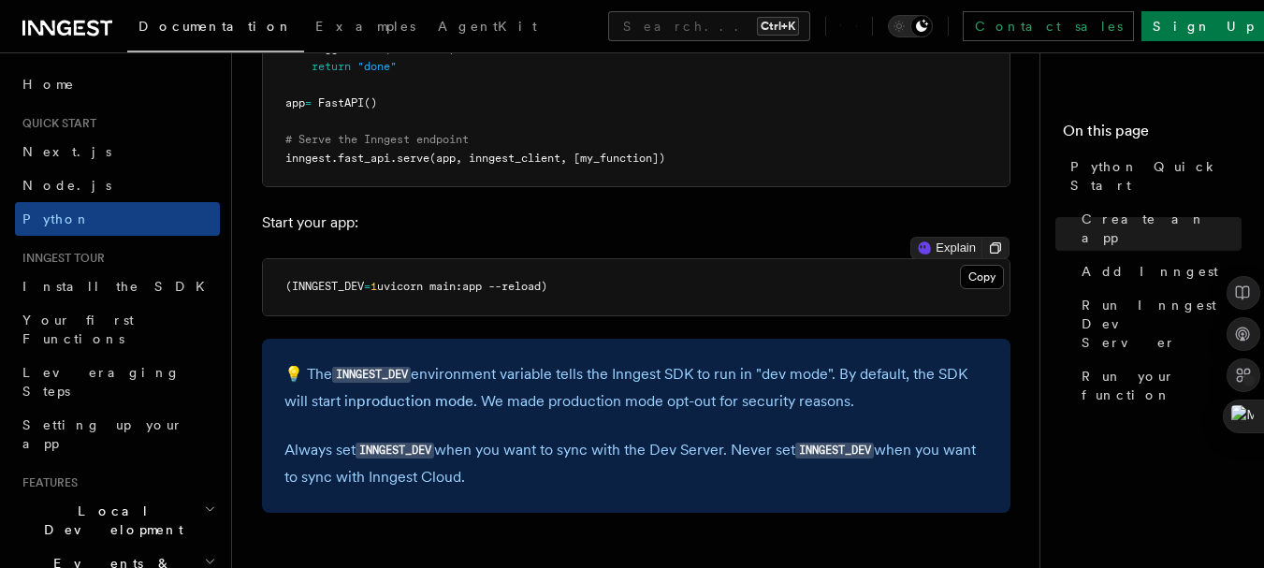
drag, startPoint x: 282, startPoint y: 288, endPoint x: 373, endPoint y: 299, distance: 92.4
click at [373, 299] on pre "(INNGEST_DEV = 1 uvicorn main:app --reload)" at bounding box center [636, 287] width 747 height 56
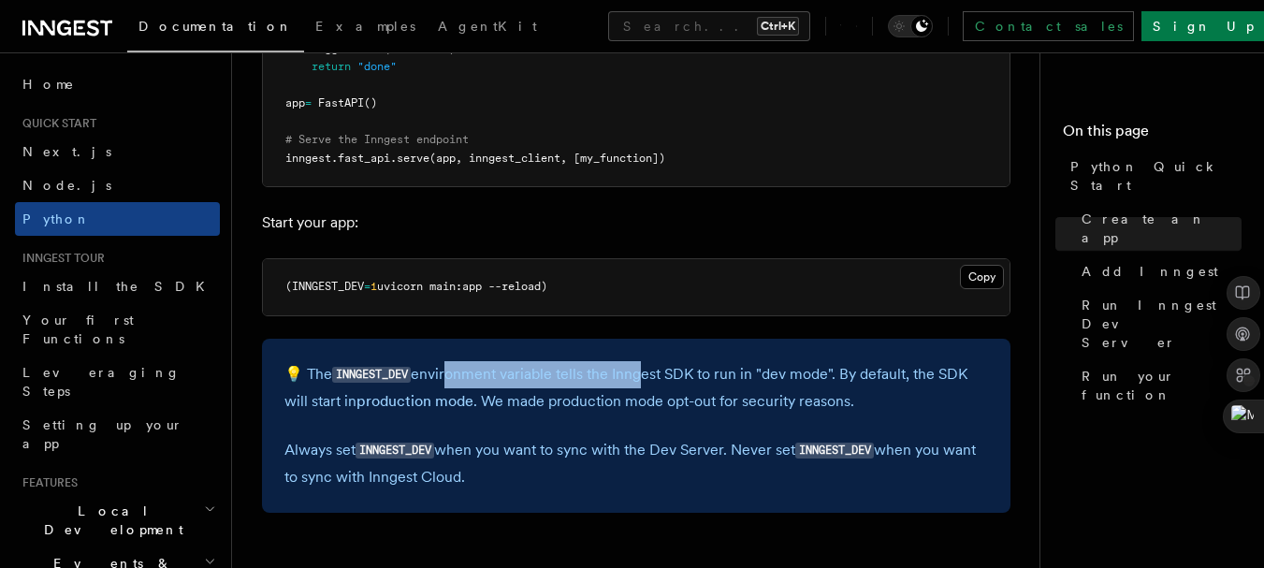
drag, startPoint x: 447, startPoint y: 382, endPoint x: 657, endPoint y: 382, distance: 209.6
click at [657, 382] on p "💡 The INNGEST_DEV environment variable tells the Inngest SDK to run in "dev mod…" at bounding box center [636, 387] width 704 height 53
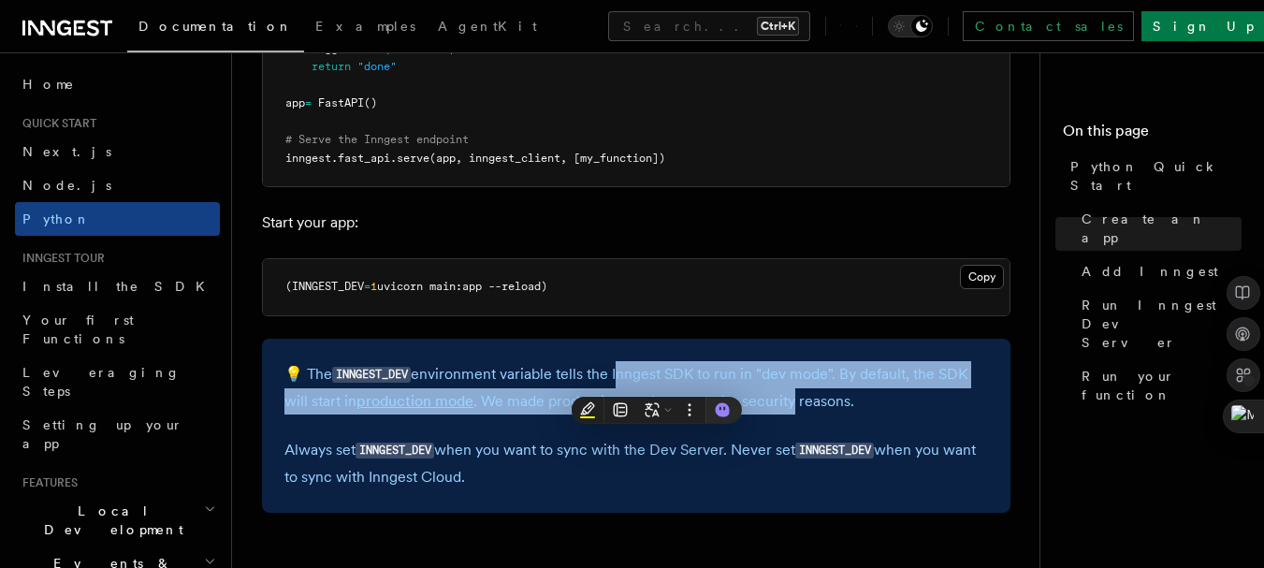
drag, startPoint x: 657, startPoint y: 382, endPoint x: 794, endPoint y: 392, distance: 137.0
click at [794, 392] on p "💡 The INNGEST_DEV environment variable tells the Inngest SDK to run in "dev mod…" at bounding box center [636, 387] width 704 height 53
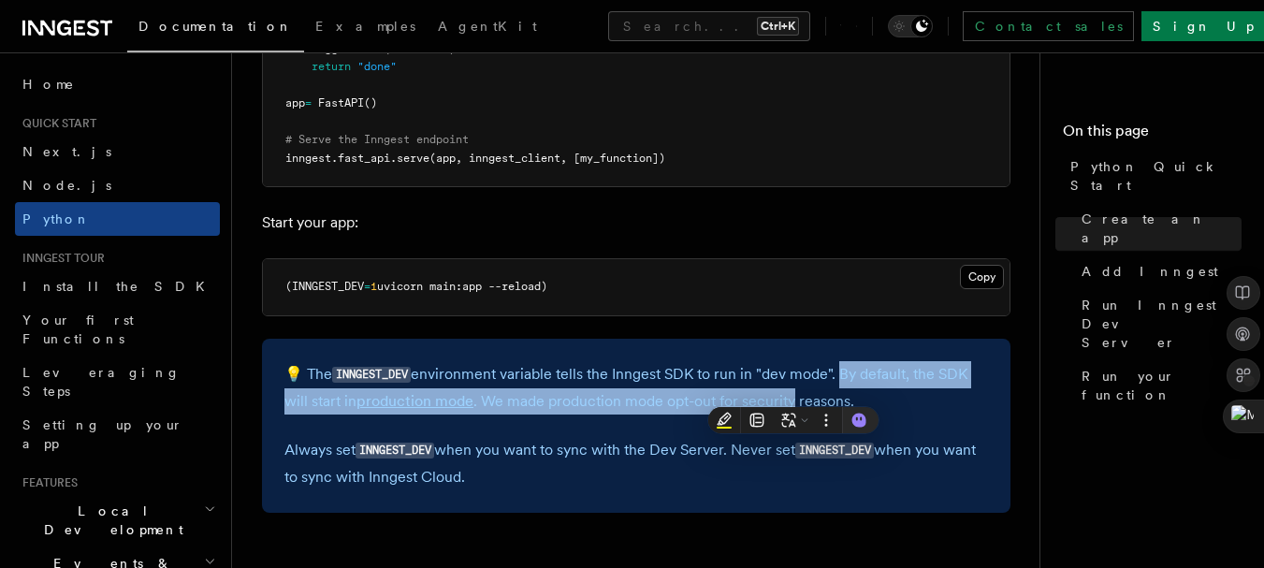
drag, startPoint x: 794, startPoint y: 392, endPoint x: 839, endPoint y: 374, distance: 49.2
click at [839, 374] on p "💡 The INNGEST_DEV environment variable tells the Inngest SDK to run in "dev mod…" at bounding box center [636, 387] width 704 height 53
drag, startPoint x: 839, startPoint y: 375, endPoint x: 750, endPoint y: 408, distance: 95.6
click at [750, 408] on p "💡 The INNGEST_DEV environment variable tells the Inngest SDK to run in "dev mod…" at bounding box center [636, 387] width 704 height 53
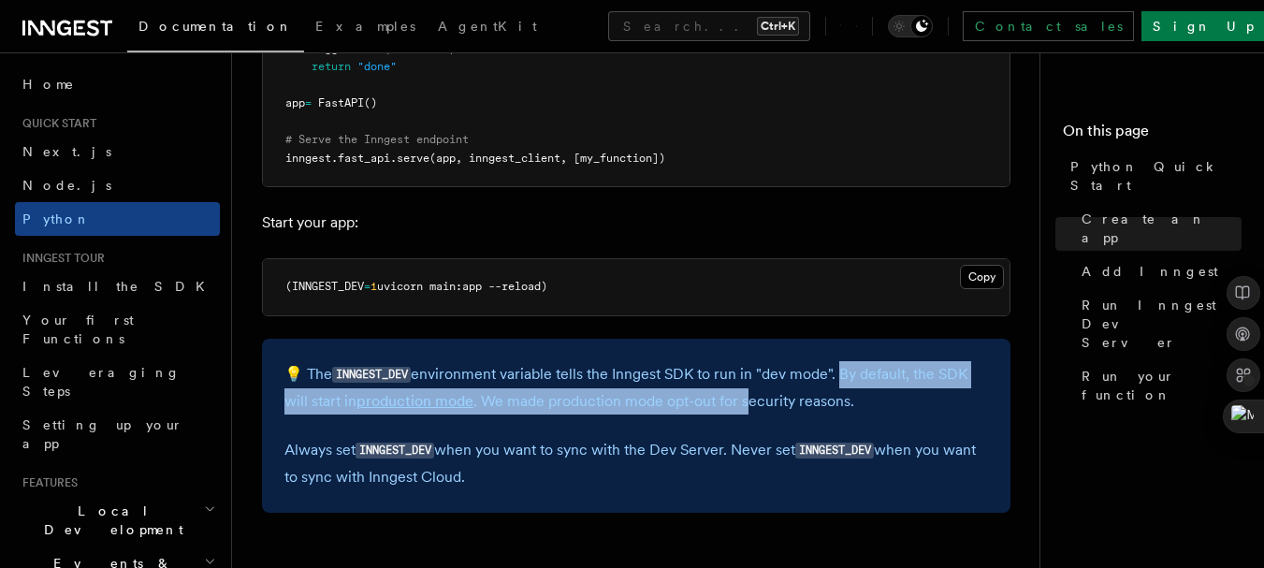
click at [750, 408] on p "💡 The INNGEST_DEV environment variable tells the Inngest SDK to run in "dev mod…" at bounding box center [636, 387] width 704 height 53
drag, startPoint x: 505, startPoint y: 476, endPoint x: 458, endPoint y: 459, distance: 50.9
click at [458, 459] on p "Always set INNGEST_DEV when you want to sync with the Dev Server. Never set INN…" at bounding box center [636, 463] width 704 height 53
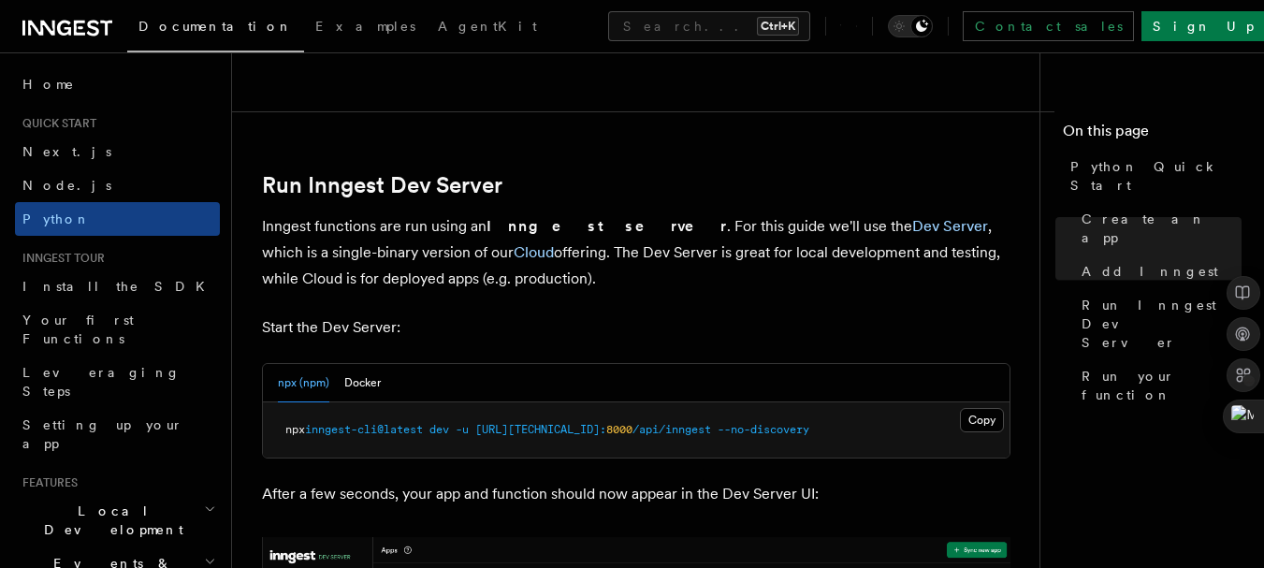
scroll to position [2207, 0]
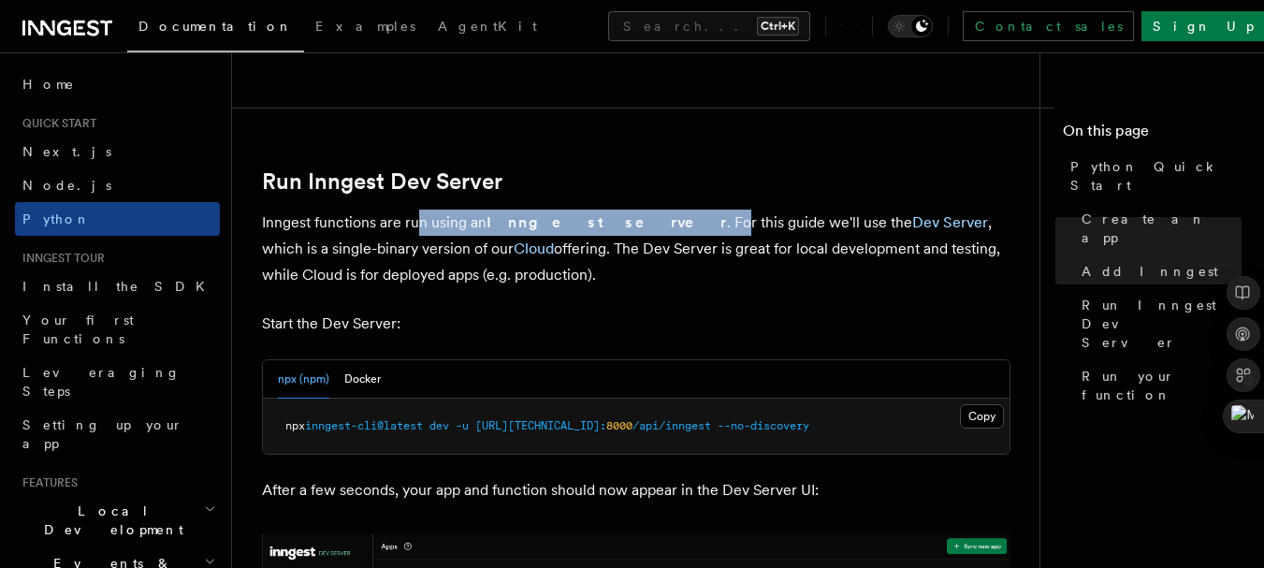
drag, startPoint x: 417, startPoint y: 228, endPoint x: 612, endPoint y: 224, distance: 194.7
click at [612, 224] on p "Inngest functions are run using an Inngest server . For this guide we'll use th…" at bounding box center [636, 249] width 749 height 79
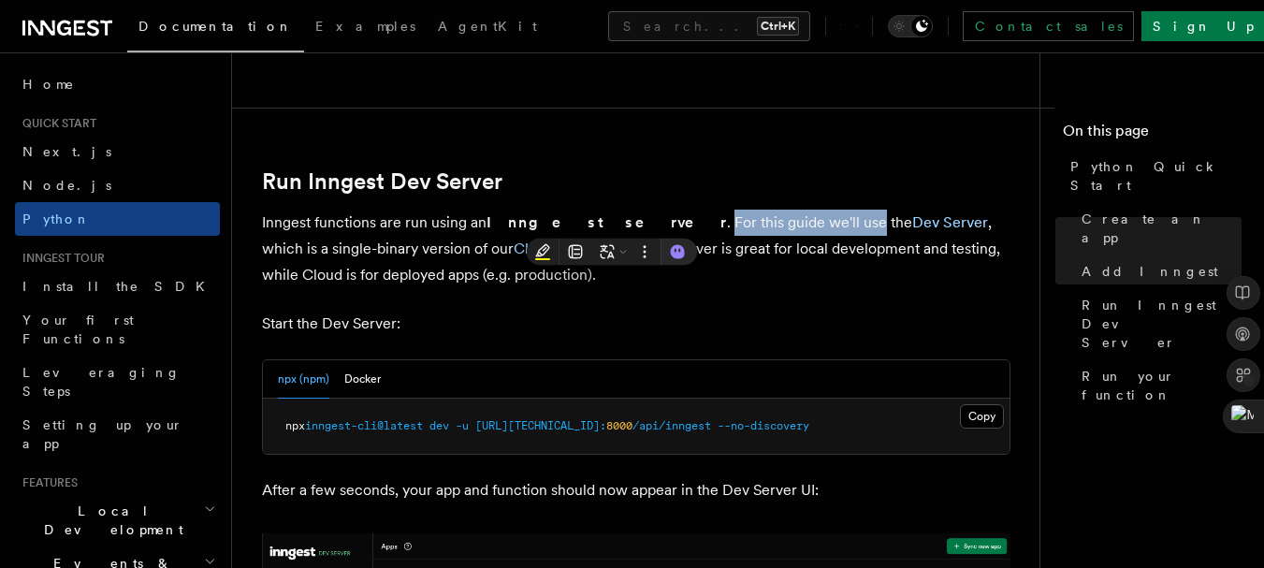
drag, startPoint x: 612, startPoint y: 224, endPoint x: 735, endPoint y: 221, distance: 122.6
click at [735, 221] on p "Inngest functions are run using an Inngest server . For this guide we'll use th…" at bounding box center [636, 249] width 749 height 79
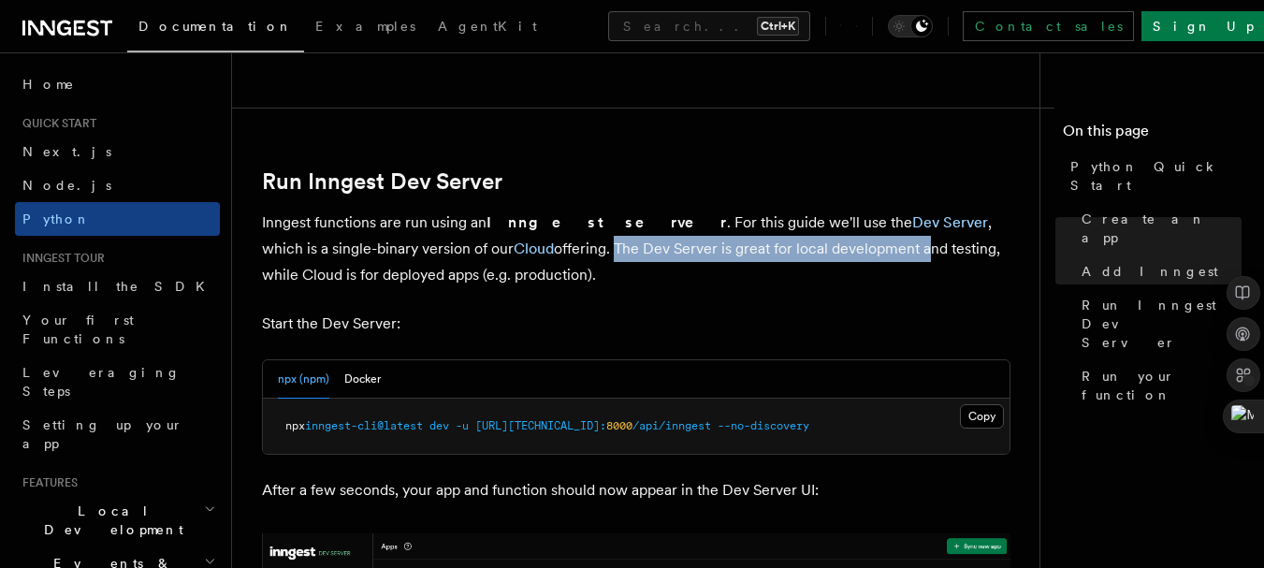
drag, startPoint x: 458, startPoint y: 248, endPoint x: 765, endPoint y: 254, distance: 307.0
click at [765, 254] on p "Inngest functions are run using an Inngest server . For this guide we'll use th…" at bounding box center [636, 249] width 749 height 79
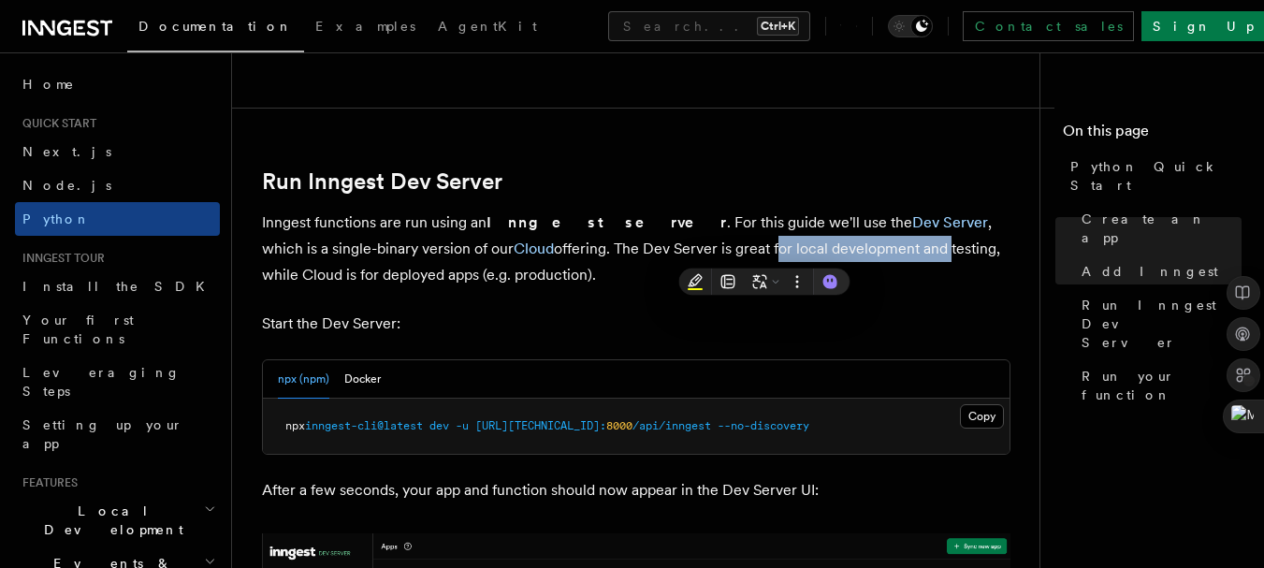
drag, startPoint x: 765, startPoint y: 254, endPoint x: 608, endPoint y: 254, distance: 156.3
click at [608, 254] on p "Inngest functions are run using an Inngest server . For this guide we'll use th…" at bounding box center [636, 249] width 749 height 79
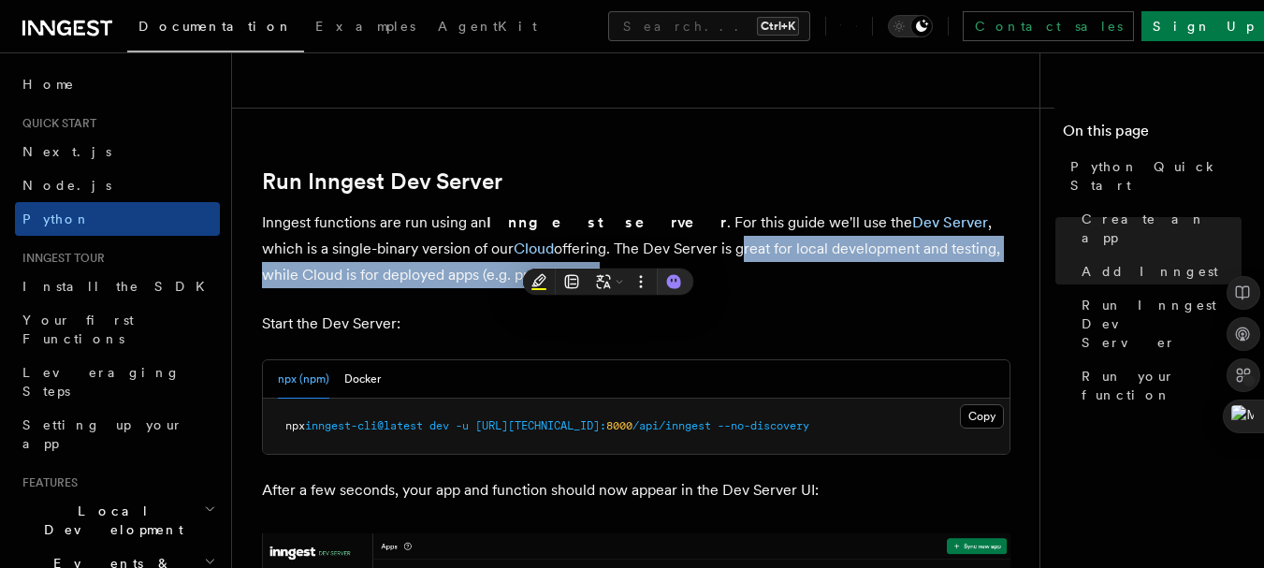
drag, startPoint x: 608, startPoint y: 254, endPoint x: 896, endPoint y: 270, distance: 287.8
click at [896, 270] on p "Inngest functions are run using an Inngest server . For this guide we'll use th…" at bounding box center [636, 249] width 749 height 79
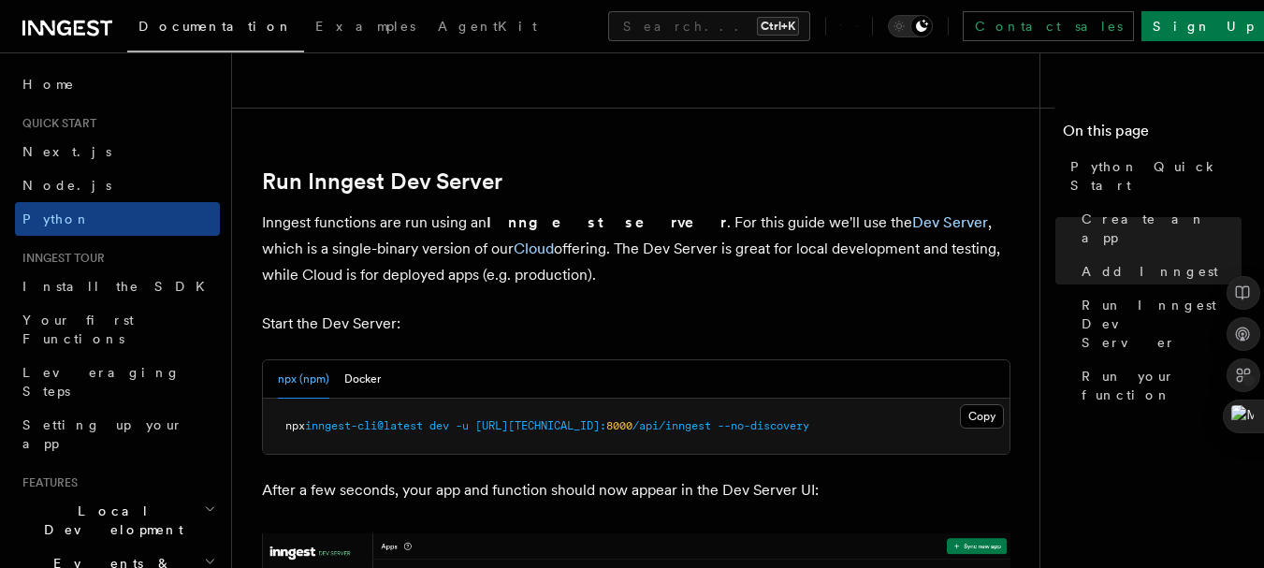
click at [474, 249] on p "Inngest functions are run using an Inngest server . For this guide we'll use th…" at bounding box center [636, 249] width 749 height 79
drag, startPoint x: 430, startPoint y: 409, endPoint x: 416, endPoint y: 430, distance: 24.4
click at [416, 430] on pre "npx inngest-cli@latest dev -u [URL][TECHNICAL_ID]: 8000 /api/inngest --no-disco…" at bounding box center [636, 427] width 747 height 56
click at [416, 430] on span "inngest-cli@latest" at bounding box center [364, 425] width 118 height 13
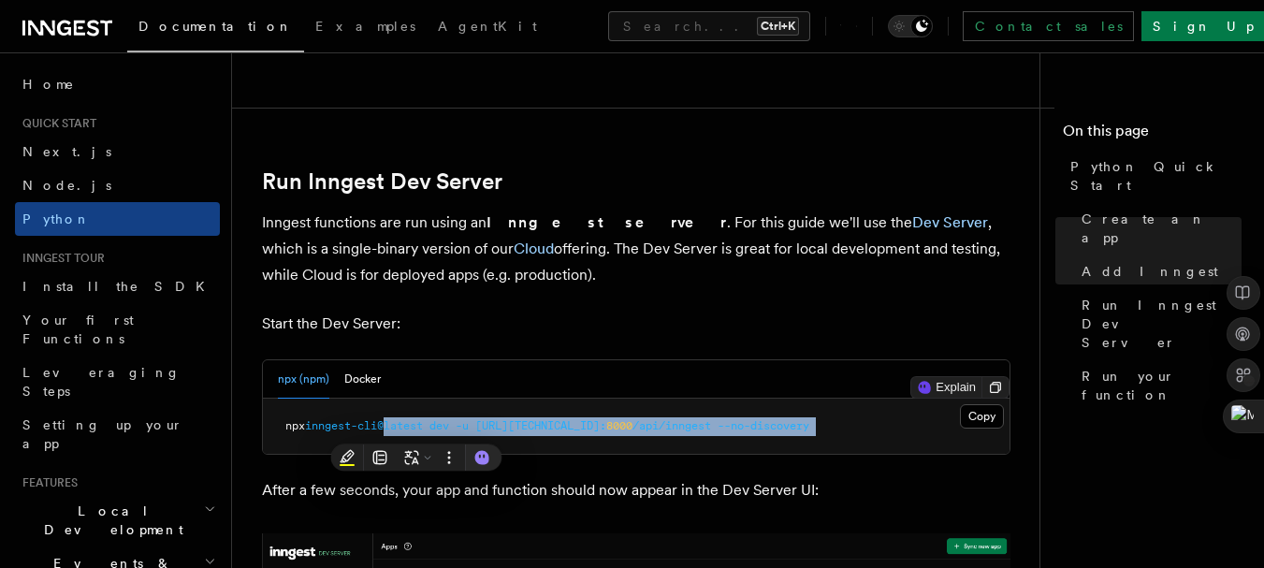
drag, startPoint x: 416, startPoint y: 430, endPoint x: 327, endPoint y: 436, distance: 90.1
click at [327, 436] on pre "npx inngest-cli@latest dev -u [URL][TECHNICAL_ID]: 8000 /api/inngest --no-disco…" at bounding box center [636, 427] width 747 height 56
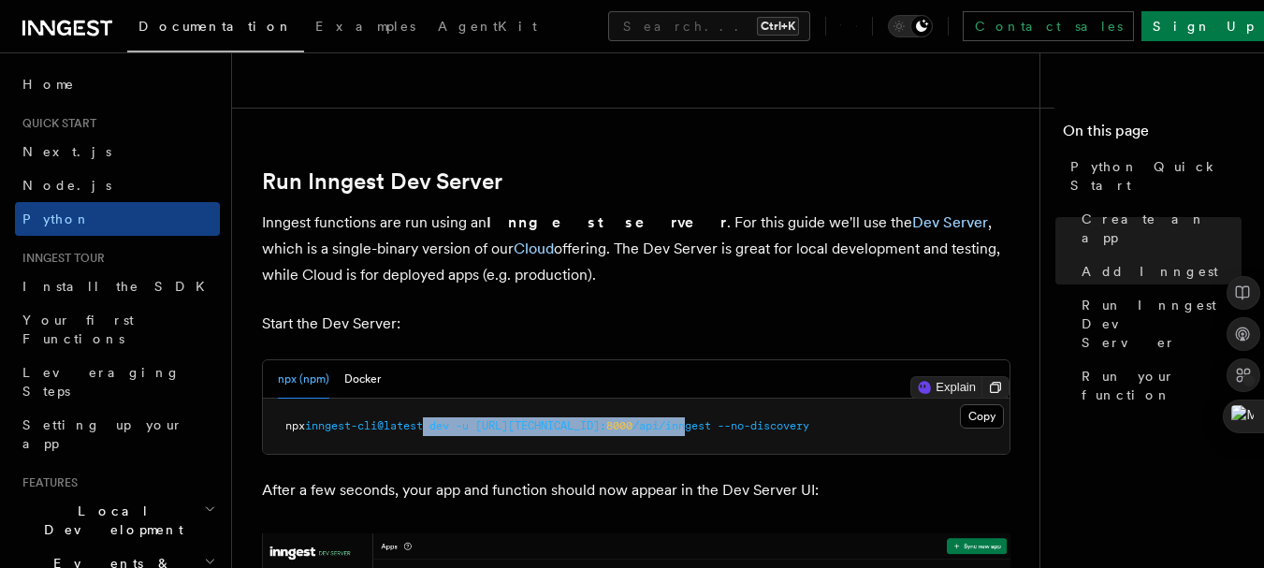
drag, startPoint x: 430, startPoint y: 428, endPoint x: 684, endPoint y: 424, distance: 253.6
click at [684, 424] on span "npx inngest-cli@latest dev -u [URL][TECHNICAL_ID]: 8000 /api/inngest --no-disco…" at bounding box center [547, 425] width 524 height 13
click at [684, 424] on span "/api/inngest" at bounding box center [672, 425] width 79 height 13
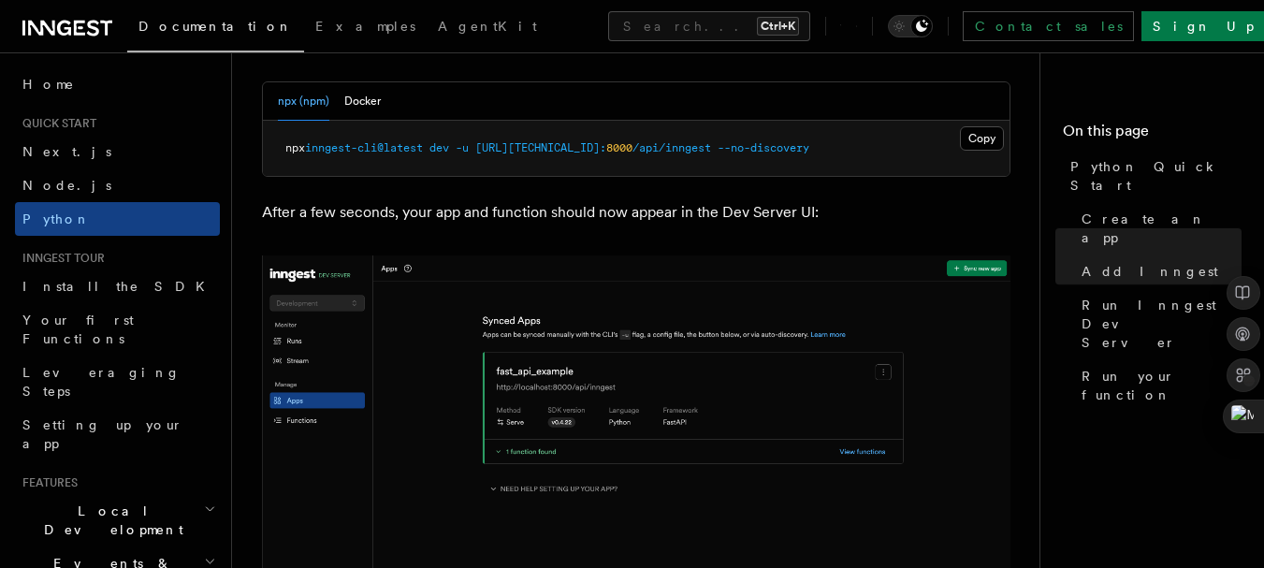
scroll to position [2488, 0]
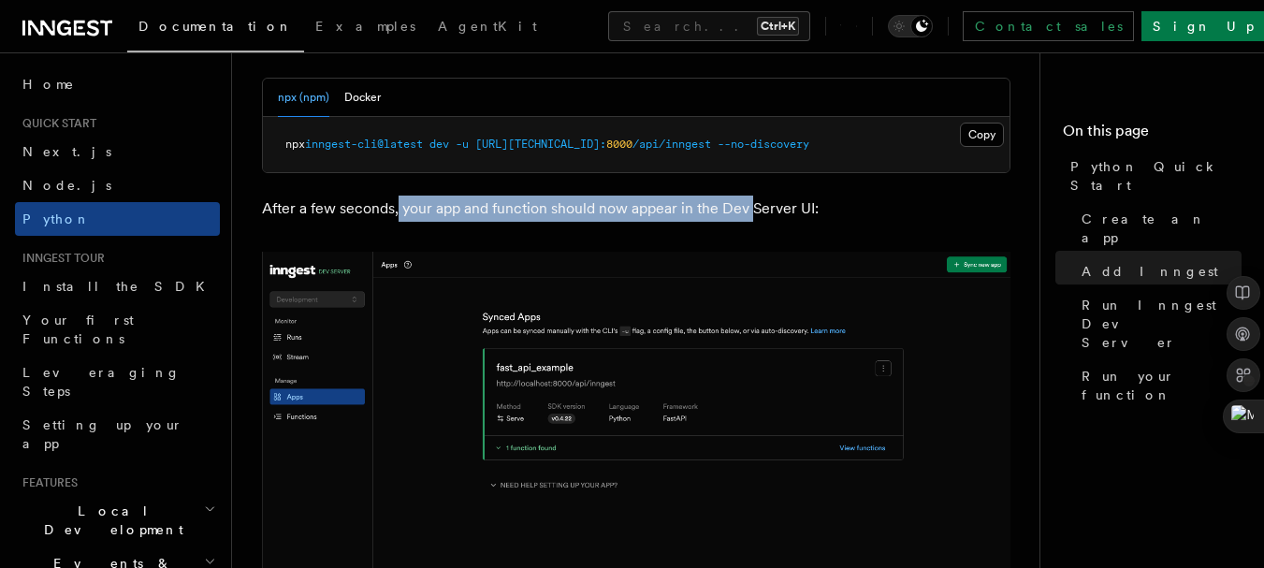
drag, startPoint x: 396, startPoint y: 212, endPoint x: 764, endPoint y: 216, distance: 367.8
click at [764, 216] on p "After a few seconds, your app and function should now appear in the Dev Server …" at bounding box center [636, 209] width 749 height 26
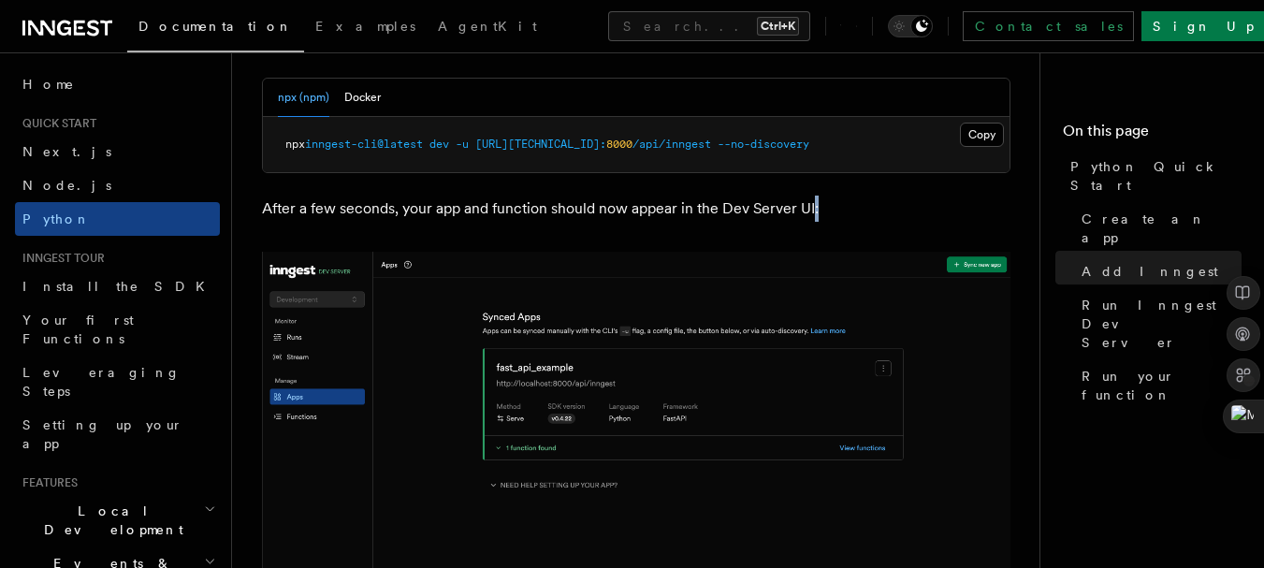
drag, startPoint x: 811, startPoint y: 215, endPoint x: 581, endPoint y: 224, distance: 230.4
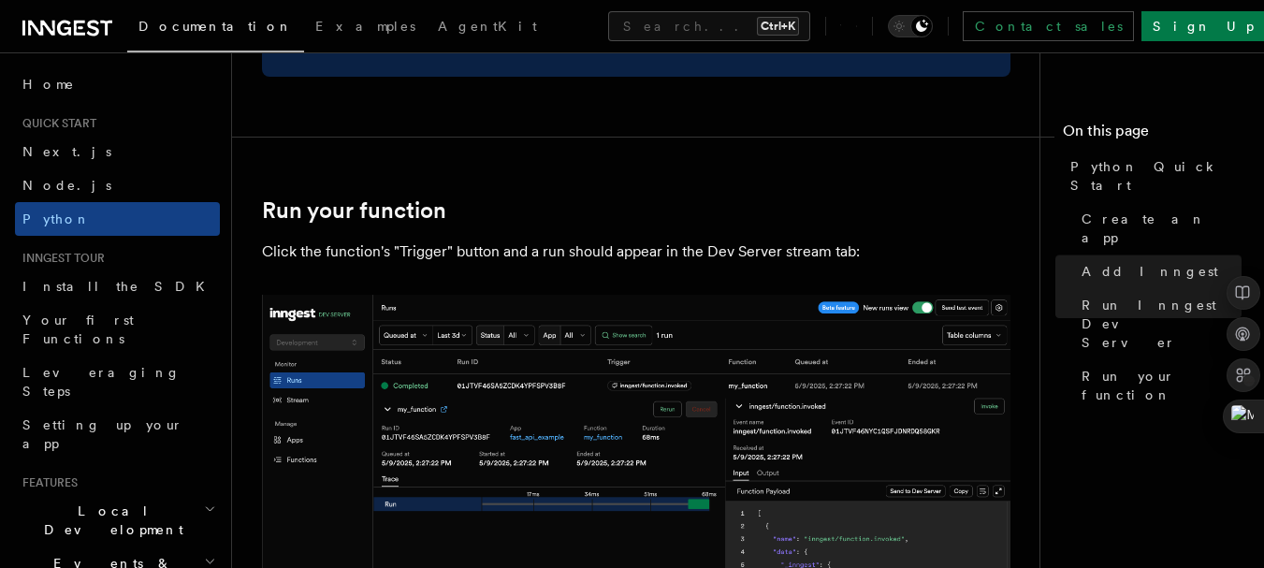
scroll to position [3627, 0]
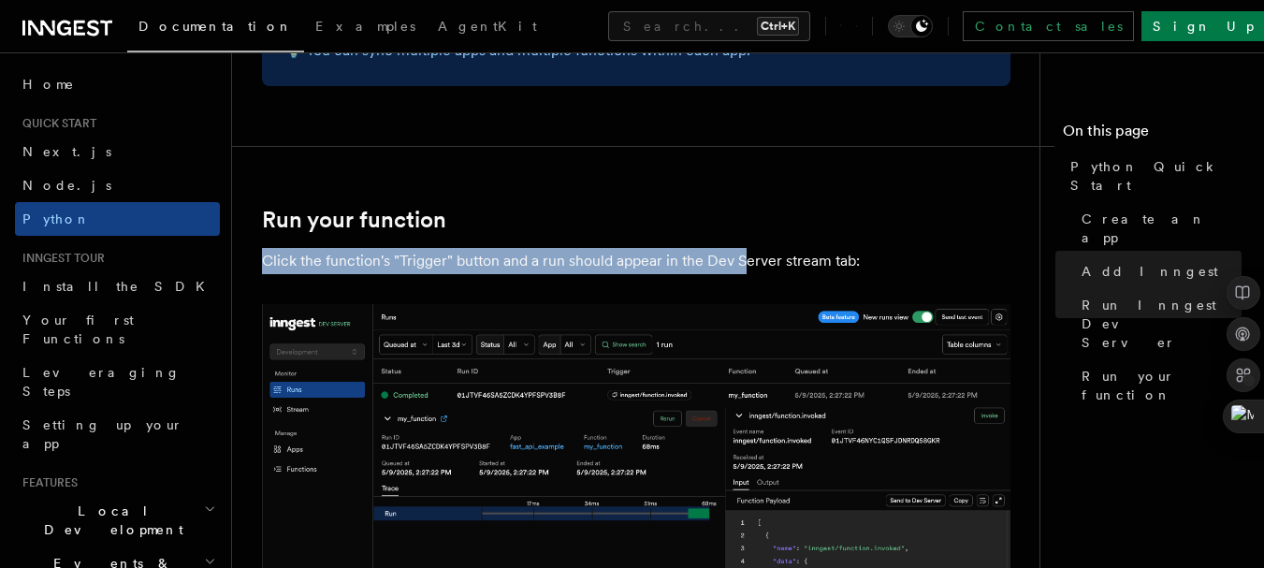
drag, startPoint x: 402, startPoint y: 240, endPoint x: 742, endPoint y: 270, distance: 340.9
click at [742, 270] on p "Click the function's "Trigger" button and a run should appear in the Dev Server…" at bounding box center [636, 261] width 749 height 26
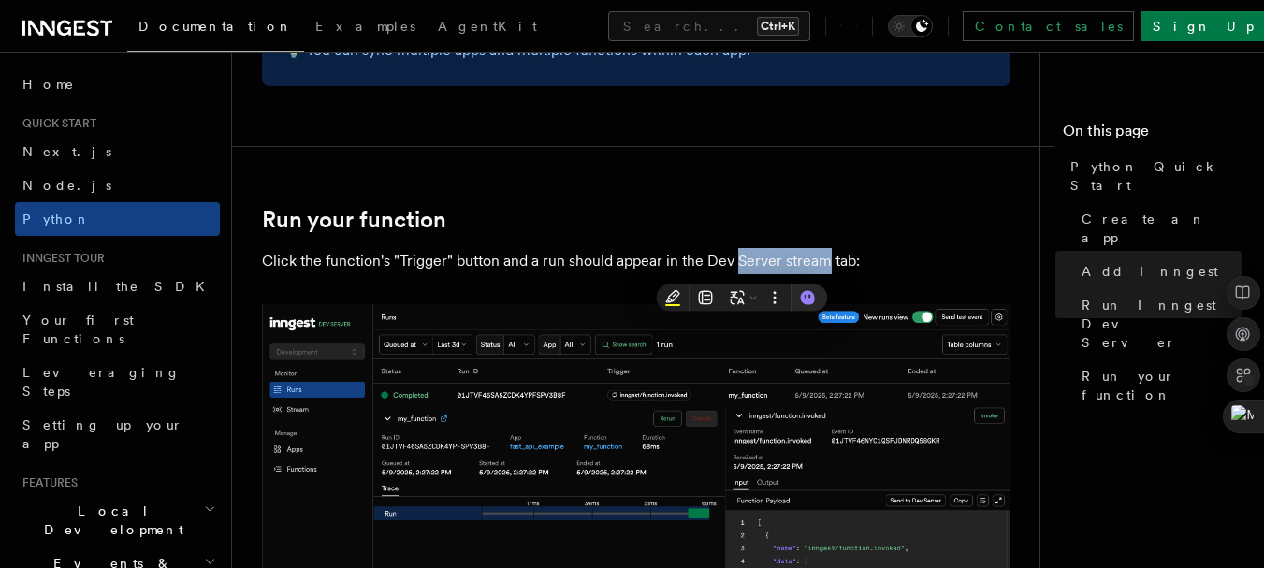
drag, startPoint x: 742, startPoint y: 270, endPoint x: 840, endPoint y: 270, distance: 98.3
click at [840, 270] on p "Click the function's "Trigger" button and a run should appear in the Dev Server…" at bounding box center [636, 261] width 749 height 26
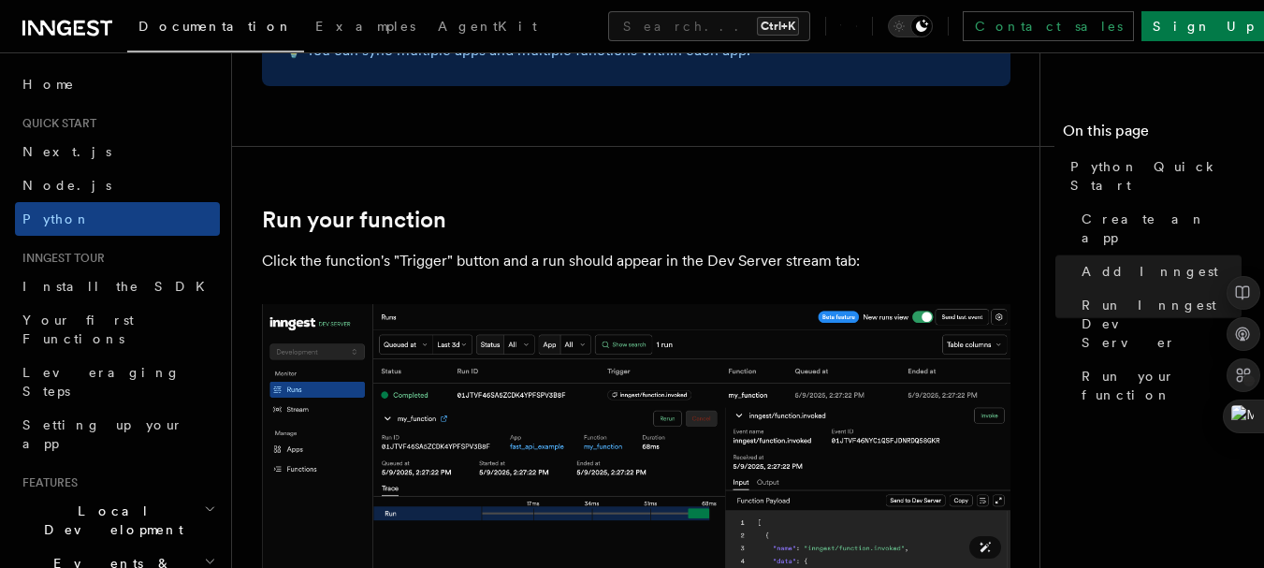
scroll to position [3797, 0]
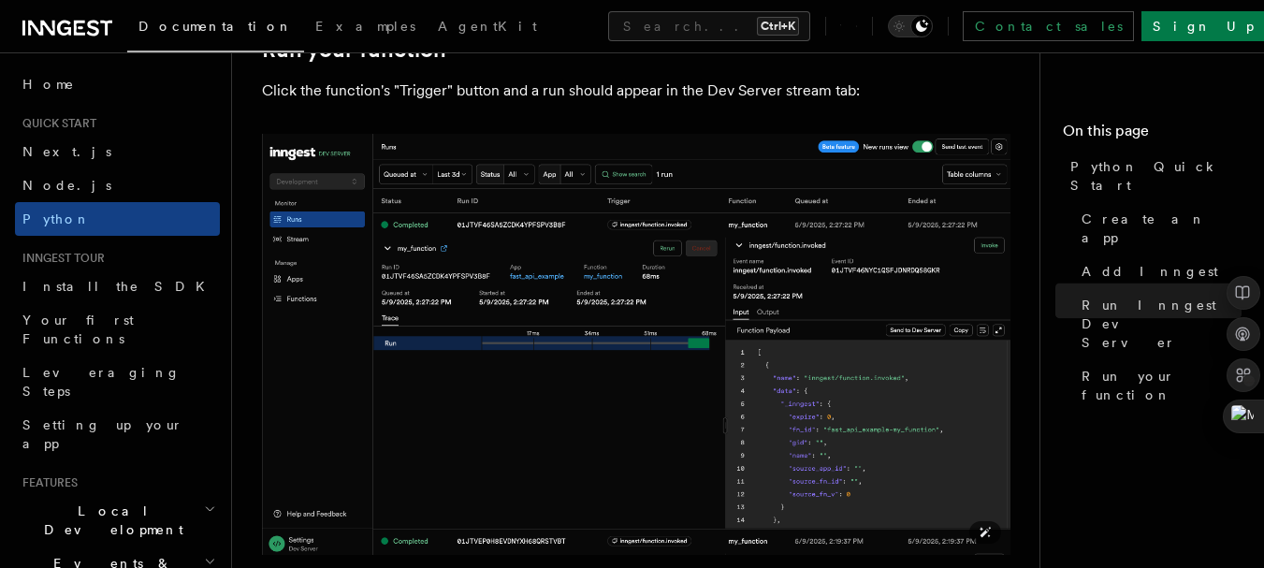
click at [669, 386] on img at bounding box center [636, 344] width 749 height 421
